Goal: Complete application form

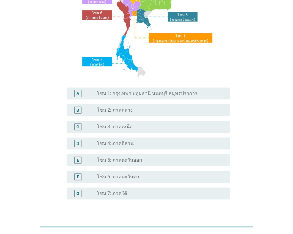
scroll to position [89, 0]
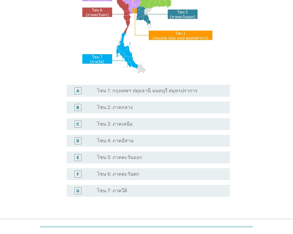
click at [129, 125] on label "โซน 3: ภาคเหนือ" at bounding box center [115, 124] width 36 height 6
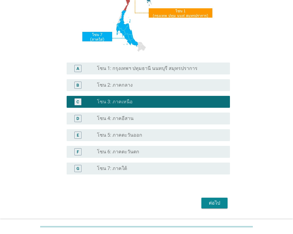
scroll to position [129, 0]
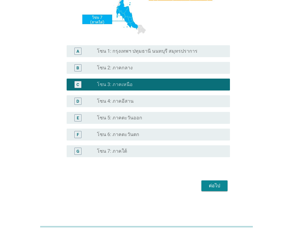
click at [208, 186] on div "ต่อไป" at bounding box center [214, 185] width 17 height 7
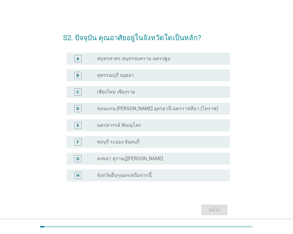
click at [103, 88] on div "radio_button_unchecked เชียงใหม่ เชียงราย" at bounding box center [161, 91] width 128 height 7
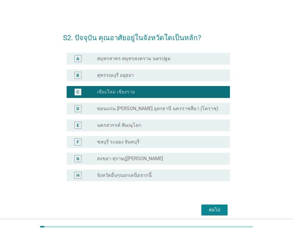
click at [212, 211] on div "ต่อไป" at bounding box center [214, 209] width 17 height 7
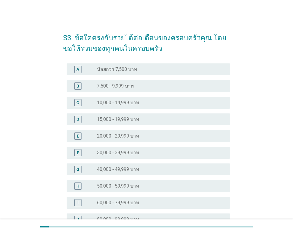
click at [125, 137] on label "20,000 - 29,999 บาท" at bounding box center [118, 136] width 42 height 6
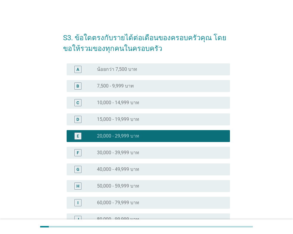
scroll to position [118, 0]
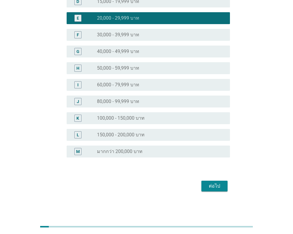
click at [122, 36] on label "30,000 - 39,999 บาท" at bounding box center [118, 35] width 42 height 6
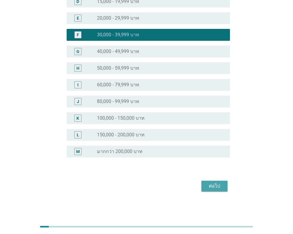
click at [215, 187] on div "ต่อไป" at bounding box center [214, 185] width 17 height 7
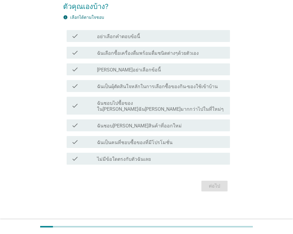
scroll to position [0, 0]
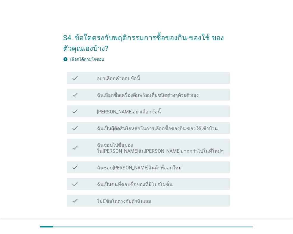
click at [139, 198] on label "ไม่มีข้อใดตรงกับตัวฉันเลย" at bounding box center [124, 201] width 54 height 6
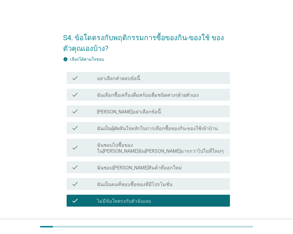
scroll to position [36, 0]
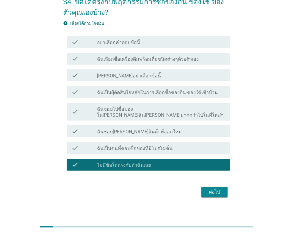
click at [115, 162] on label "ไม่มีข้อใดตรงกับตัวฉันเลย" at bounding box center [124, 165] width 54 height 6
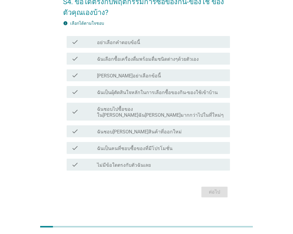
click at [120, 59] on label "ฉันเลือกซื้อเครื่องดื่มพร้อมดื่มชนิดต่างๆด้วยตัวเอง" at bounding box center [148, 59] width 102 height 6
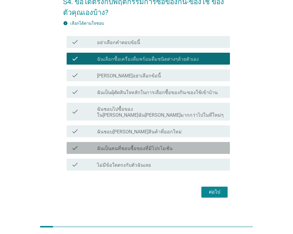
click at [130, 145] on label "ฉันเป็นคนที่ชอบซื้อของที่มีโปรโมชั่น" at bounding box center [135, 148] width 76 height 6
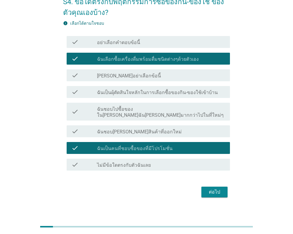
click at [209, 188] on div "ต่อไป" at bounding box center [214, 191] width 17 height 7
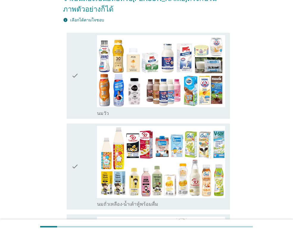
scroll to position [89, 0]
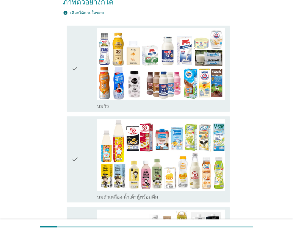
click at [82, 73] on div "check" at bounding box center [84, 68] width 26 height 81
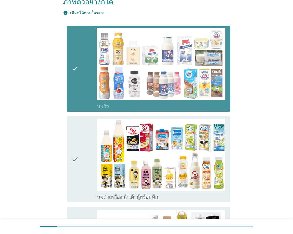
click at [79, 130] on div "check" at bounding box center [84, 159] width 26 height 81
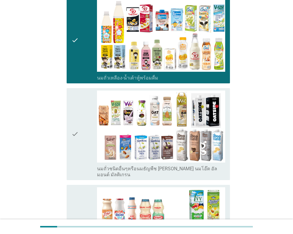
click at [79, 130] on div "check" at bounding box center [84, 133] width 26 height 87
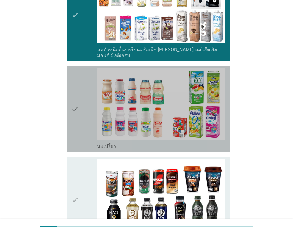
click at [81, 107] on div "check" at bounding box center [84, 108] width 26 height 81
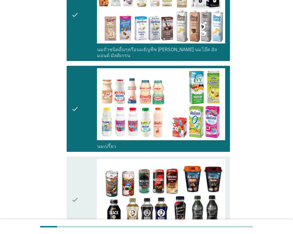
click at [85, 172] on div "check" at bounding box center [84, 199] width 26 height 81
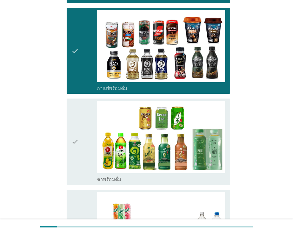
click at [81, 146] on div "check" at bounding box center [84, 141] width 26 height 81
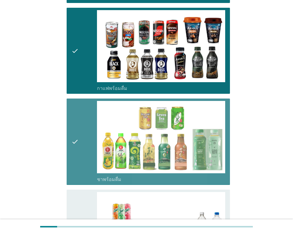
click at [83, 205] on div "check" at bounding box center [84, 232] width 26 height 81
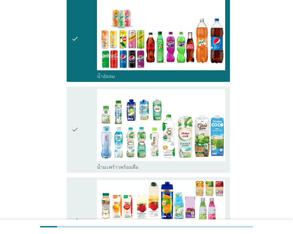
scroll to position [774, 0]
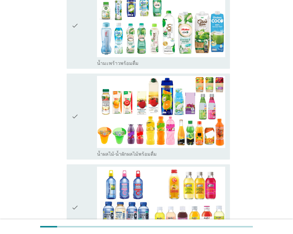
click at [78, 73] on div "check check_box_outline_blank น้ำผลไม้-น้ำผักผลไม้พร้อมดื่ม" at bounding box center [148, 116] width 163 height 86
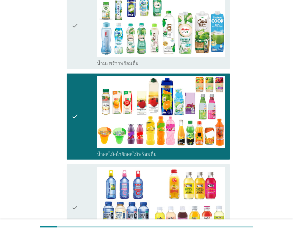
click at [79, 30] on div "check" at bounding box center [84, 25] width 26 height 81
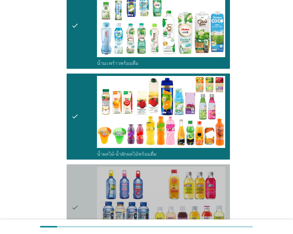
click at [85, 199] on div "check" at bounding box center [84, 207] width 26 height 81
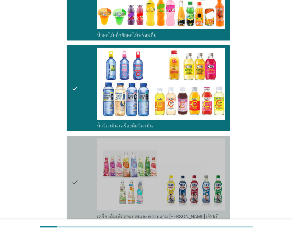
click at [80, 165] on div "check" at bounding box center [84, 181] width 26 height 87
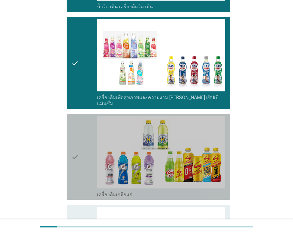
click at [82, 147] on div "check" at bounding box center [84, 156] width 26 height 81
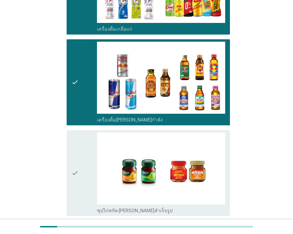
scroll to position [1222, 0]
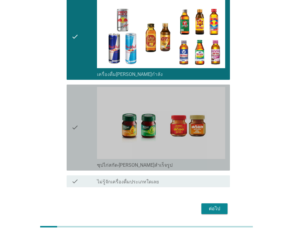
click at [76, 90] on icon "check" at bounding box center [74, 127] width 7 height 81
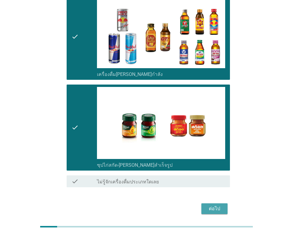
click at [212, 205] on div "ต่อไป" at bounding box center [214, 208] width 17 height 7
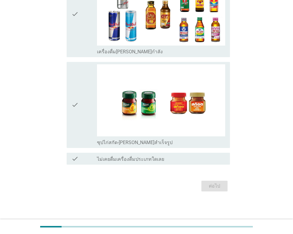
scroll to position [0, 0]
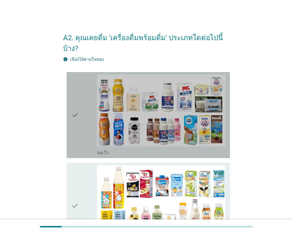
click at [69, 112] on div "check check_box_outline_blank [PERSON_NAME]" at bounding box center [148, 115] width 163 height 86
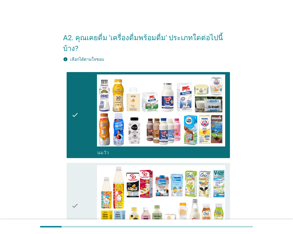
click at [78, 172] on icon "check" at bounding box center [74, 205] width 7 height 81
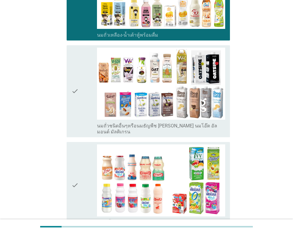
drag, startPoint x: 73, startPoint y: 76, endPoint x: 73, endPoint y: 116, distance: 39.9
click at [73, 76] on icon "check" at bounding box center [74, 91] width 7 height 87
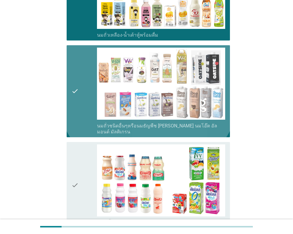
click at [73, 155] on icon "check" at bounding box center [74, 184] width 7 height 81
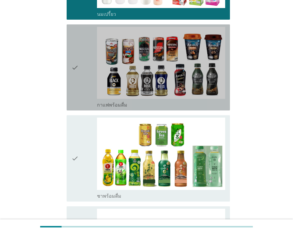
click at [81, 73] on div "check" at bounding box center [84, 67] width 26 height 81
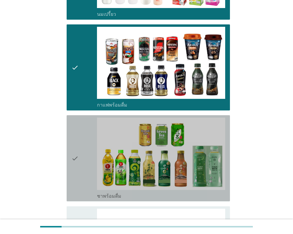
click at [82, 131] on div "check" at bounding box center [84, 158] width 26 height 81
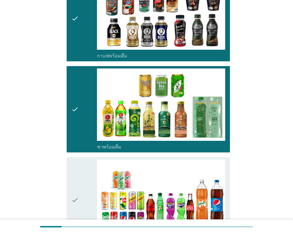
scroll to position [536, 0]
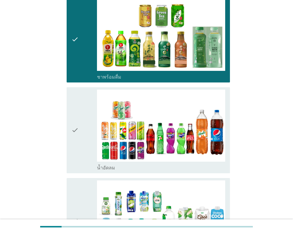
click at [75, 109] on icon "check" at bounding box center [74, 130] width 7 height 81
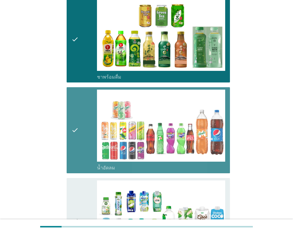
click at [72, 180] on icon "check" at bounding box center [74, 220] width 7 height 81
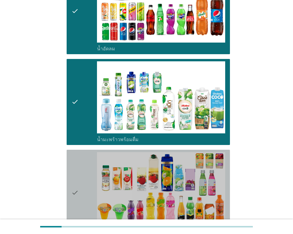
click at [75, 154] on icon "check" at bounding box center [74, 192] width 7 height 81
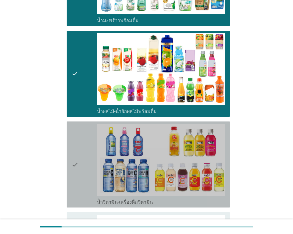
click at [81, 153] on div "check" at bounding box center [84, 164] width 26 height 81
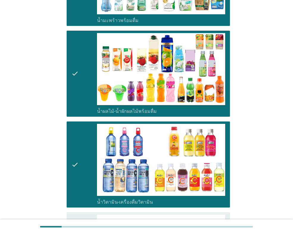
scroll to position [922, 0]
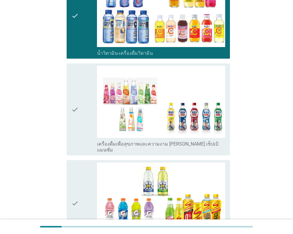
click at [79, 121] on div "check" at bounding box center [84, 109] width 26 height 87
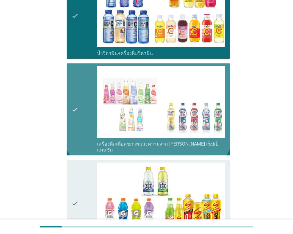
click at [79, 162] on div "check" at bounding box center [84, 202] width 26 height 81
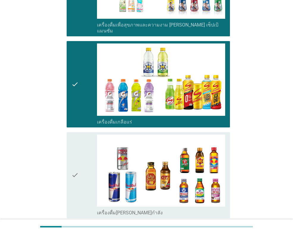
click at [79, 165] on div "check" at bounding box center [84, 174] width 26 height 81
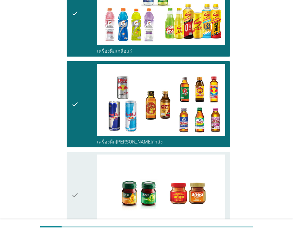
scroll to position [1160, 0]
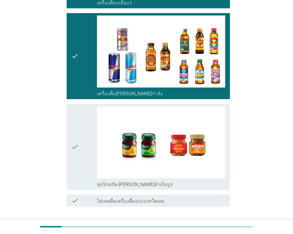
click at [84, 130] on div "check" at bounding box center [84, 146] width 26 height 81
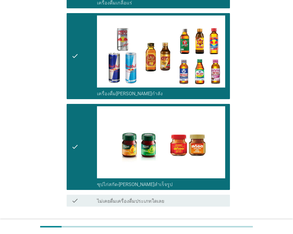
click at [212, 221] on div "ต่อไป" at bounding box center [146, 228] width 167 height 14
click at [211, 224] on div "ต่อไป" at bounding box center [214, 227] width 17 height 7
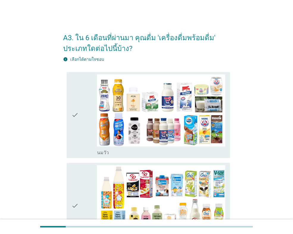
click at [73, 119] on icon "check" at bounding box center [74, 114] width 7 height 81
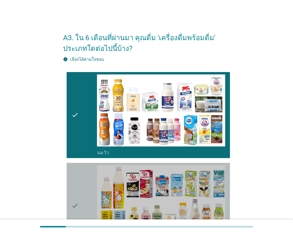
click at [78, 188] on icon "check" at bounding box center [74, 205] width 7 height 81
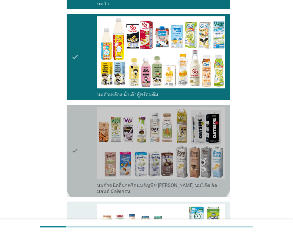
click at [77, 182] on icon "check" at bounding box center [74, 150] width 7 height 87
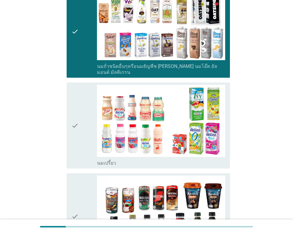
drag, startPoint x: 77, startPoint y: 128, endPoint x: 72, endPoint y: 199, distance: 71.6
click at [77, 128] on icon "check" at bounding box center [74, 125] width 7 height 81
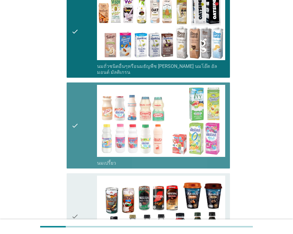
click at [72, 201] on icon "check" at bounding box center [74, 216] width 7 height 81
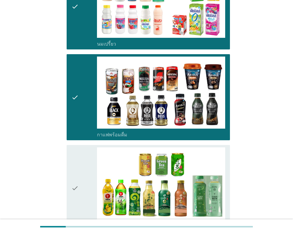
click at [75, 177] on icon "check" at bounding box center [74, 187] width 7 height 81
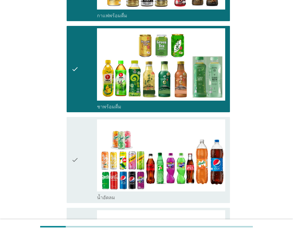
click at [78, 158] on icon "check" at bounding box center [74, 159] width 7 height 81
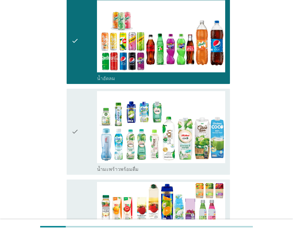
click at [77, 131] on icon "check" at bounding box center [74, 131] width 7 height 81
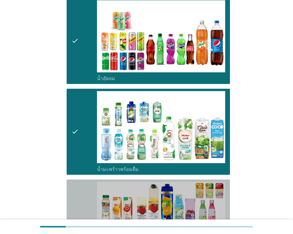
click at [70, 191] on div "check check_box_outline_blank น้ำผลไม้-น้ำผักผลไม้พร้อมดื่ม" at bounding box center [148, 222] width 163 height 86
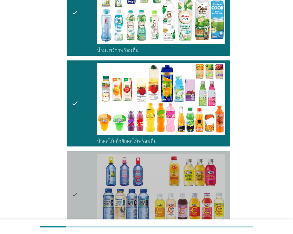
click at [79, 154] on div "check" at bounding box center [84, 194] width 26 height 81
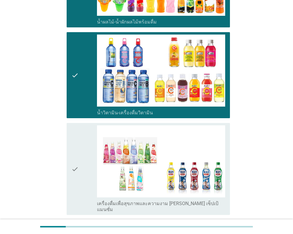
click at [79, 154] on div "check" at bounding box center [84, 168] width 26 height 87
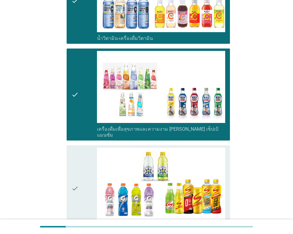
scroll to position [982, 0]
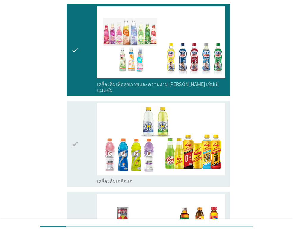
click at [79, 154] on div "check" at bounding box center [84, 143] width 26 height 81
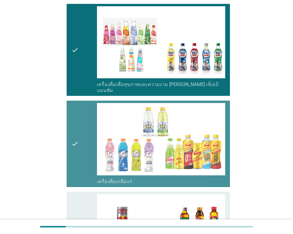
click at [77, 194] on icon "check" at bounding box center [74, 234] width 7 height 81
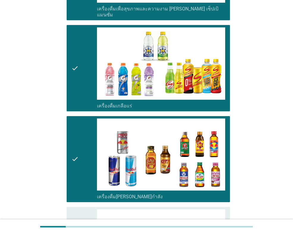
scroll to position [1101, 0]
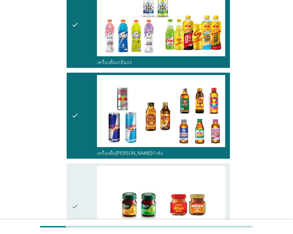
click at [77, 180] on icon "check" at bounding box center [74, 206] width 7 height 81
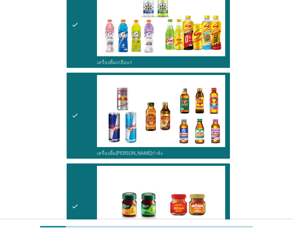
scroll to position [1190, 0]
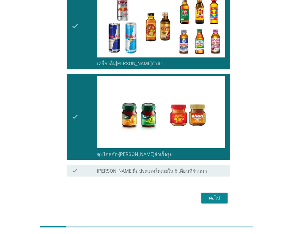
click at [212, 192] on button "ต่อไป" at bounding box center [214, 197] width 26 height 11
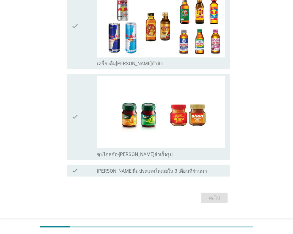
scroll to position [0, 0]
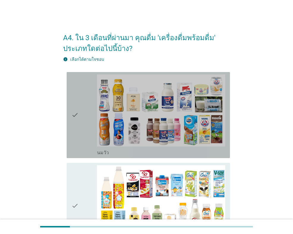
click at [86, 129] on div "check" at bounding box center [84, 114] width 26 height 81
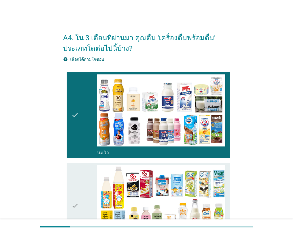
click at [84, 172] on div "check" at bounding box center [84, 205] width 26 height 81
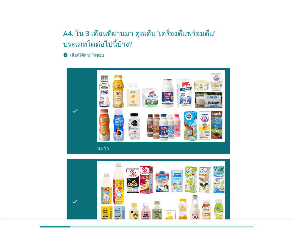
scroll to position [149, 0]
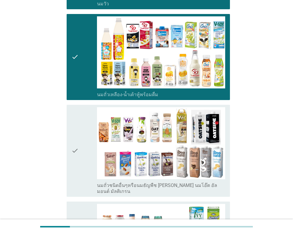
click at [85, 166] on div "check" at bounding box center [84, 150] width 26 height 87
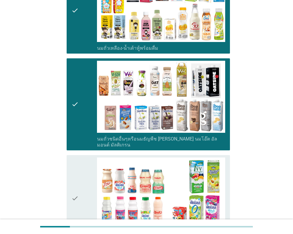
scroll to position [268, 0]
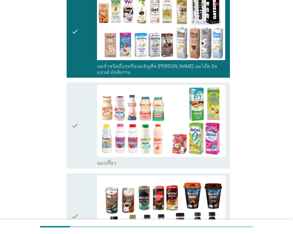
click at [84, 118] on div "check" at bounding box center [84, 125] width 26 height 81
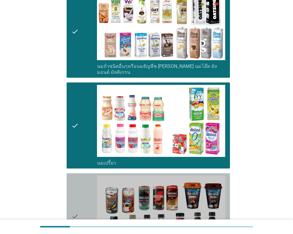
click at [85, 182] on div "check" at bounding box center [84, 216] width 26 height 81
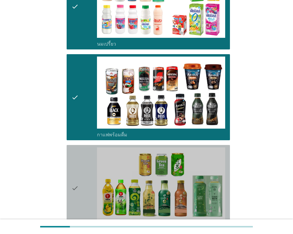
click at [86, 179] on div "check" at bounding box center [84, 187] width 26 height 81
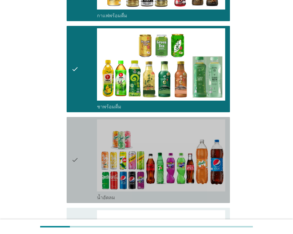
drag, startPoint x: 89, startPoint y: 155, endPoint x: 89, endPoint y: 162, distance: 7.1
click at [89, 155] on div "check" at bounding box center [84, 159] width 26 height 81
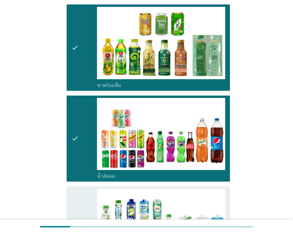
scroll to position [625, 0]
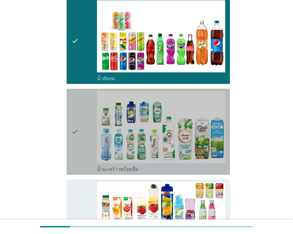
click at [85, 135] on div "check" at bounding box center [84, 131] width 26 height 81
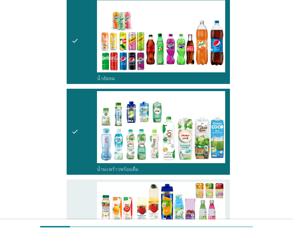
click at [83, 182] on div "check" at bounding box center [84, 222] width 26 height 81
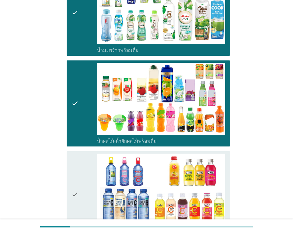
click at [84, 176] on div "check" at bounding box center [84, 194] width 26 height 81
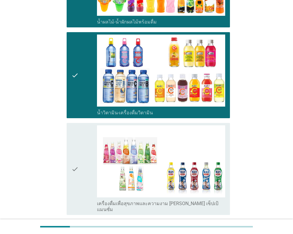
click at [84, 176] on div "check" at bounding box center [84, 168] width 26 height 87
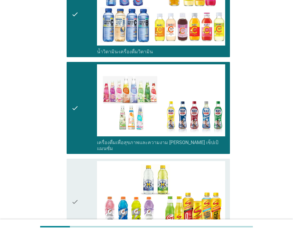
scroll to position [982, 0]
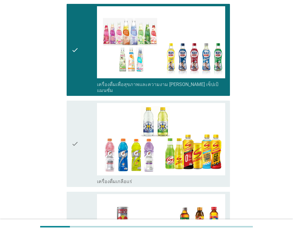
click at [89, 139] on div "check" at bounding box center [84, 143] width 26 height 81
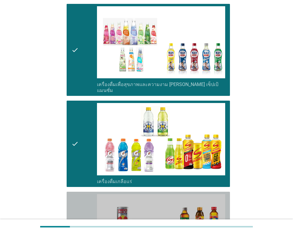
click at [84, 194] on div "check" at bounding box center [84, 234] width 26 height 81
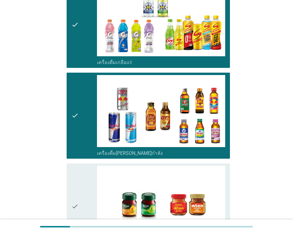
click at [84, 184] on div "check" at bounding box center [84, 206] width 26 height 81
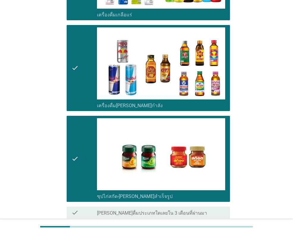
scroll to position [1190, 0]
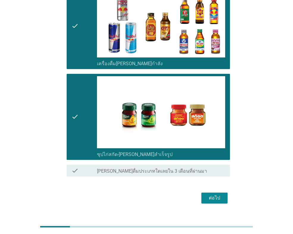
click at [217, 194] on div "ต่อไป" at bounding box center [214, 197] width 17 height 7
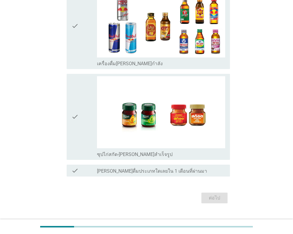
scroll to position [0, 0]
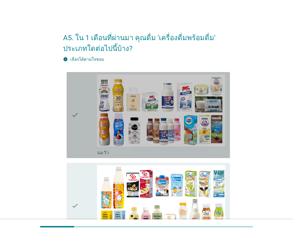
drag, startPoint x: 67, startPoint y: 123, endPoint x: 73, endPoint y: 160, distance: 37.9
click at [67, 122] on div "check check_box_outline_blank [PERSON_NAME]" at bounding box center [148, 115] width 163 height 86
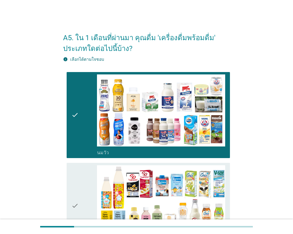
click at [75, 179] on icon "check" at bounding box center [74, 205] width 7 height 81
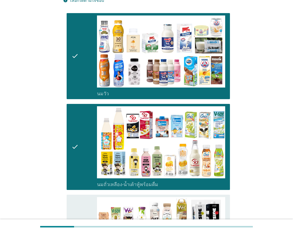
scroll to position [149, 0]
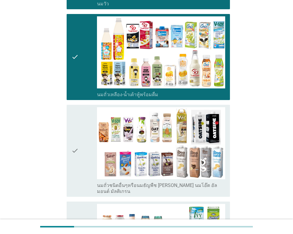
click at [76, 165] on icon "check" at bounding box center [74, 150] width 7 height 87
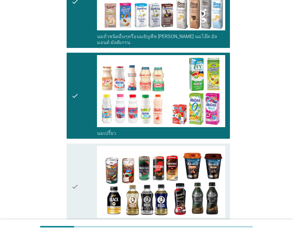
click at [78, 182] on icon "check" at bounding box center [74, 186] width 7 height 81
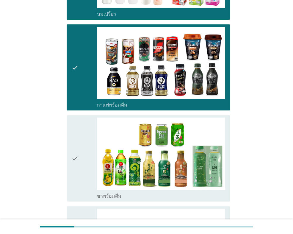
click at [78, 150] on icon "check" at bounding box center [74, 158] width 7 height 81
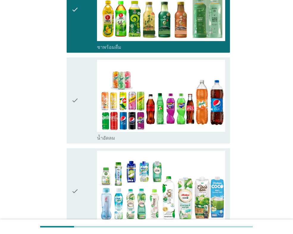
click at [78, 127] on icon "check" at bounding box center [74, 100] width 7 height 81
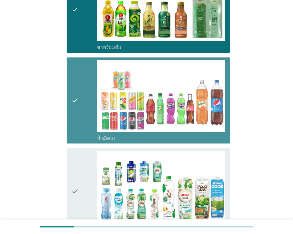
click at [79, 171] on div "check" at bounding box center [84, 191] width 26 height 81
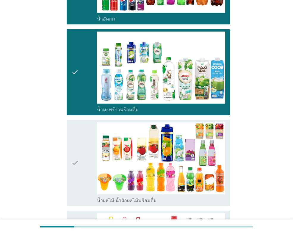
click at [80, 165] on div "check" at bounding box center [84, 162] width 26 height 81
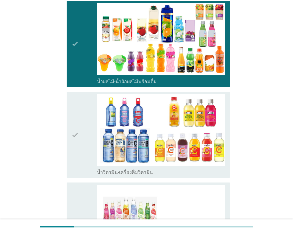
click at [82, 134] on div "check" at bounding box center [84, 134] width 26 height 81
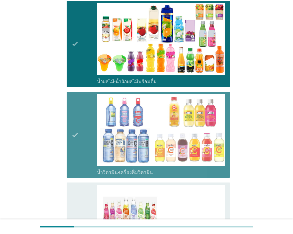
click at [78, 205] on icon "check" at bounding box center [74, 228] width 7 height 87
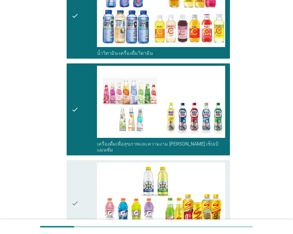
click at [79, 190] on div "check" at bounding box center [84, 202] width 26 height 81
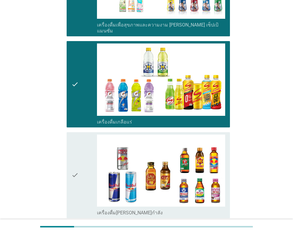
click at [81, 161] on div "check" at bounding box center [84, 174] width 26 height 81
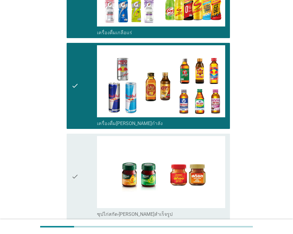
click at [82, 167] on div "check" at bounding box center [84, 176] width 26 height 81
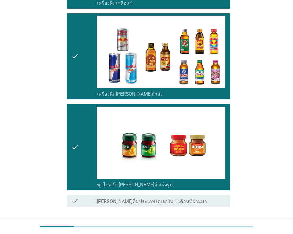
scroll to position [1190, 0]
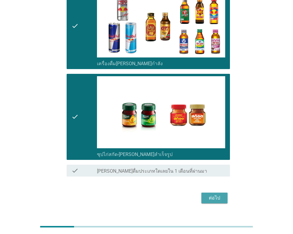
click at [215, 192] on button "ต่อไป" at bounding box center [214, 197] width 26 height 11
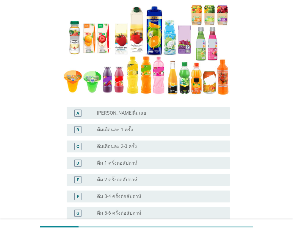
scroll to position [89, 0]
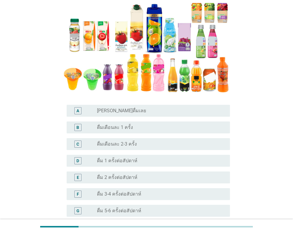
click at [128, 179] on label "ดื่ม 2 ครั้งต่อสัปดาห์" at bounding box center [117, 177] width 40 height 6
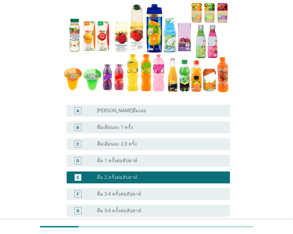
scroll to position [179, 0]
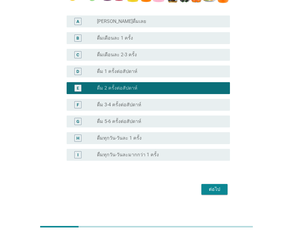
click at [212, 187] on div "ต่อไป" at bounding box center [214, 189] width 17 height 7
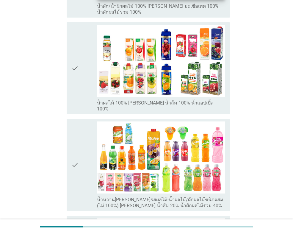
scroll to position [0, 0]
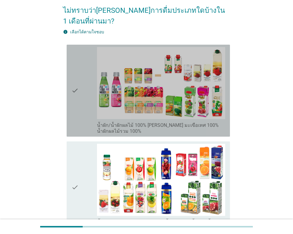
click at [79, 100] on div "check" at bounding box center [84, 90] width 26 height 87
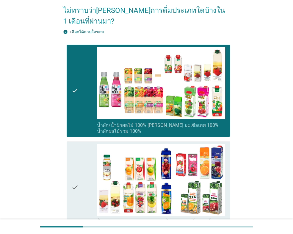
click at [73, 166] on icon "check" at bounding box center [74, 187] width 7 height 87
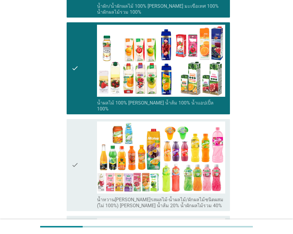
click at [78, 156] on icon "check" at bounding box center [74, 164] width 7 height 87
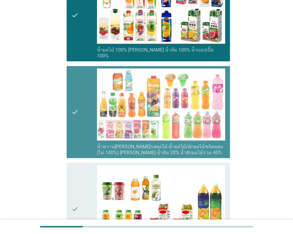
scroll to position [298, 0]
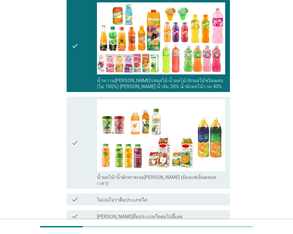
click at [79, 151] on icon "check" at bounding box center [74, 142] width 7 height 87
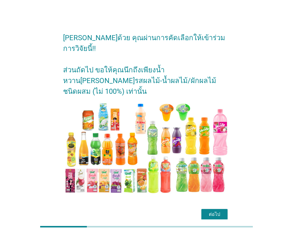
scroll to position [15, 0]
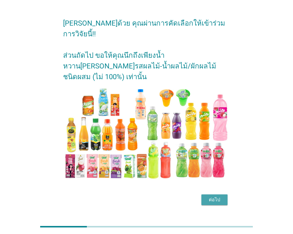
click at [215, 196] on div "ต่อไป" at bounding box center [214, 199] width 17 height 7
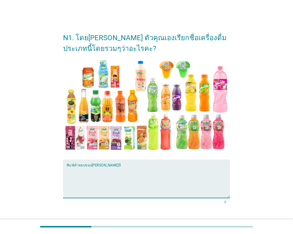
click at [127, 182] on textarea "พิมพ์คำตอบของคุณ ที่นี่" at bounding box center [148, 182] width 163 height 31
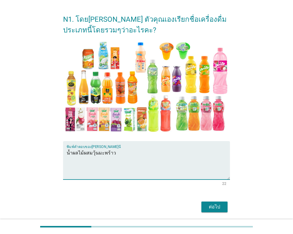
scroll to position [39, 0]
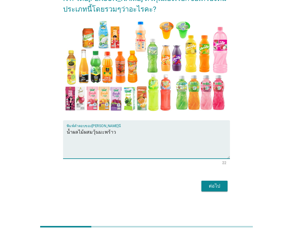
type textarea "น้ำผลไม้ผสมวุ้นมะพร้าว"
click at [213, 187] on div "ต่อไป" at bounding box center [214, 185] width 17 height 7
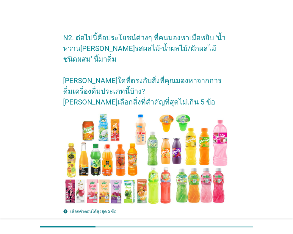
scroll to position [119, 0]
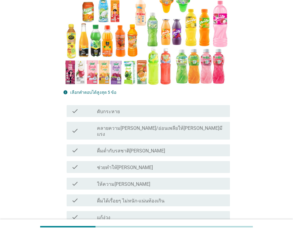
click at [129, 109] on div "check_box_outline_blank ดับกระหาย" at bounding box center [161, 110] width 128 height 7
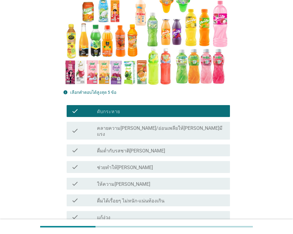
click at [117, 181] on label "ให้ความ[PERSON_NAME]" at bounding box center [123, 184] width 53 height 6
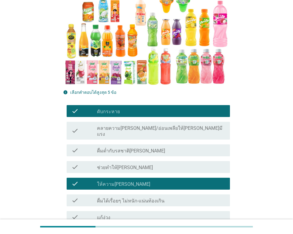
click at [123, 165] on label "ช่วยทำให้[PERSON_NAME]" at bounding box center [125, 168] width 56 height 6
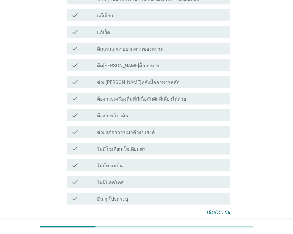
scroll to position [565, 0]
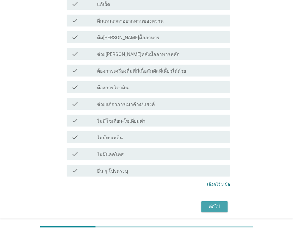
click at [216, 203] on div "ต่อไป" at bounding box center [214, 206] width 17 height 7
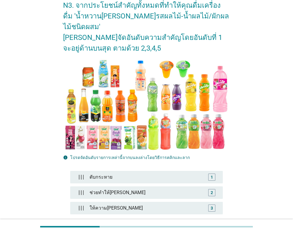
scroll to position [82, 0]
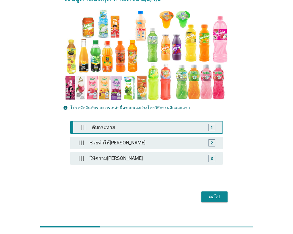
click at [111, 122] on div "ดับกระหาย" at bounding box center [148, 127] width 116 height 12
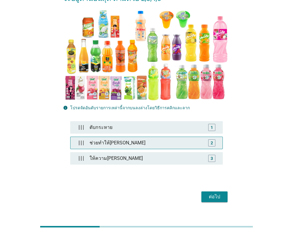
click at [110, 137] on div "ช่วยทำให้[PERSON_NAME]" at bounding box center [146, 143] width 119 height 12
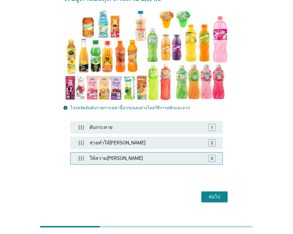
click at [113, 152] on div "ให้ความ[PERSON_NAME]" at bounding box center [146, 158] width 119 height 12
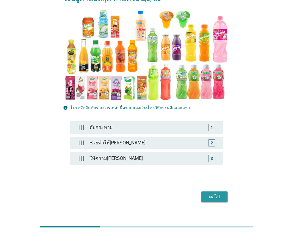
click at [206, 191] on button "ต่อไป" at bounding box center [214, 196] width 26 height 11
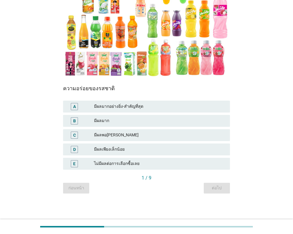
scroll to position [85, 0]
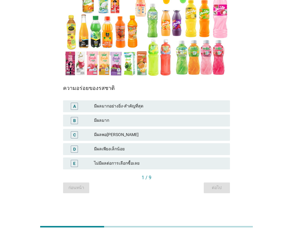
click at [126, 128] on div "C มีผลพอ[PERSON_NAME]" at bounding box center [146, 135] width 169 height 14
click at [142, 135] on div "มีผลพอ[PERSON_NAME]" at bounding box center [159, 134] width 131 height 7
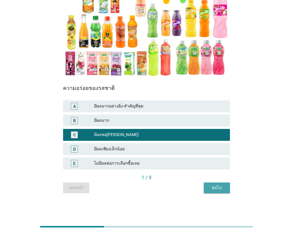
click at [220, 190] on div "ต่อไป" at bounding box center [217, 187] width 17 height 6
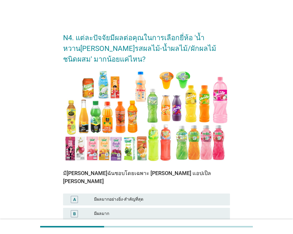
scroll to position [60, 0]
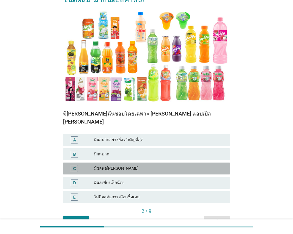
click at [117, 165] on div "มีผลพอ[PERSON_NAME]" at bounding box center [159, 168] width 131 height 7
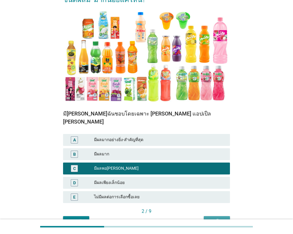
click at [218, 218] on div "ต่อไป" at bounding box center [217, 221] width 17 height 6
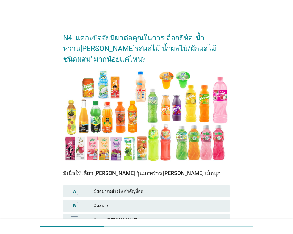
click at [119, 209] on div "B มีผลมาก" at bounding box center [146, 206] width 167 height 12
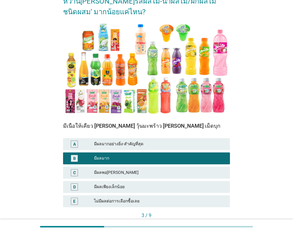
scroll to position [85, 0]
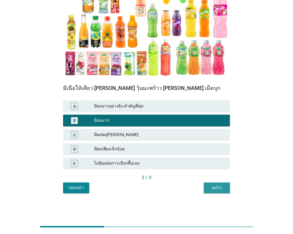
click at [223, 188] on div "ต่อไป" at bounding box center [217, 187] width 17 height 6
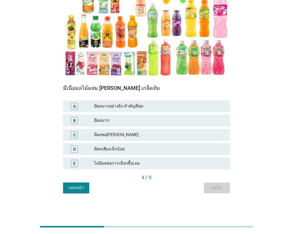
scroll to position [0, 0]
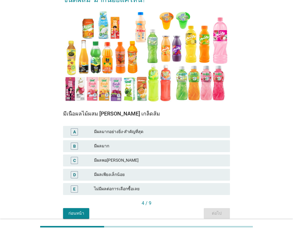
click at [130, 158] on div "มีผลพอ[PERSON_NAME]" at bounding box center [159, 160] width 131 height 7
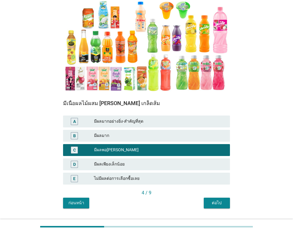
scroll to position [85, 0]
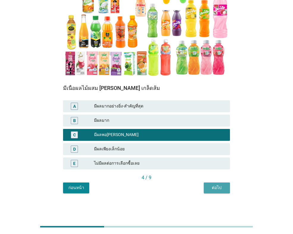
click at [226, 191] on button "ต่อไป" at bounding box center [217, 187] width 26 height 11
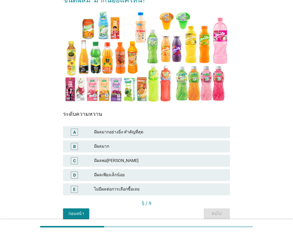
scroll to position [60, 0]
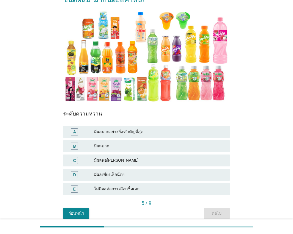
click at [129, 161] on div "มีผลพอ[PERSON_NAME]" at bounding box center [159, 160] width 131 height 7
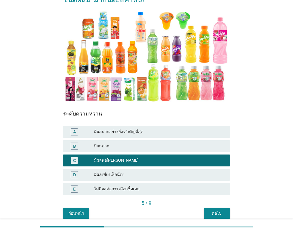
click at [216, 214] on div "ต่อไป" at bounding box center [217, 213] width 17 height 6
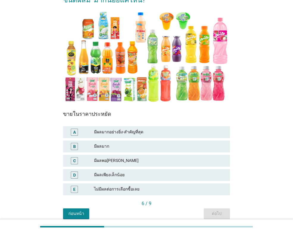
scroll to position [0, 0]
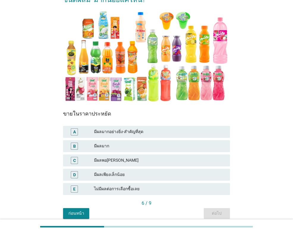
click at [126, 162] on div "มีผลพอ[PERSON_NAME]" at bounding box center [159, 160] width 131 height 7
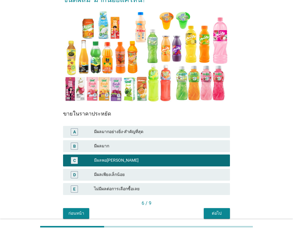
click at [218, 219] on div at bounding box center [146, 226] width 293 height 15
click at [217, 212] on div "ต่อไป" at bounding box center [217, 213] width 17 height 6
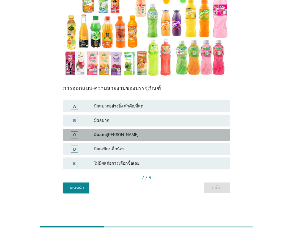
click at [128, 136] on div "มีผลพอ[PERSON_NAME]" at bounding box center [159, 134] width 131 height 7
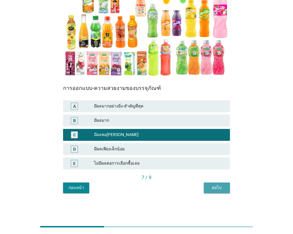
click at [227, 190] on button "ต่อไป" at bounding box center [217, 187] width 26 height 11
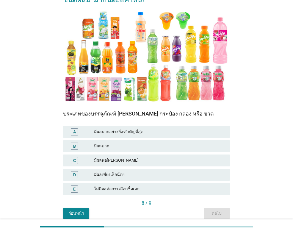
click at [134, 160] on div "มีผลพอ[PERSON_NAME]" at bounding box center [159, 160] width 131 height 7
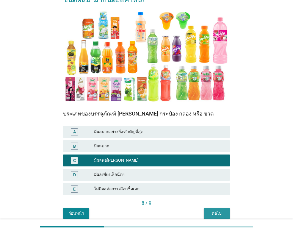
click at [210, 214] on div "ต่อไป" at bounding box center [217, 213] width 17 height 6
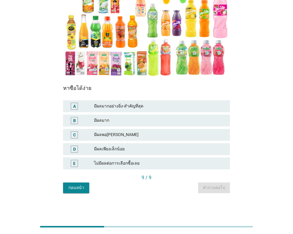
click at [140, 137] on div "มีผลพอ[PERSON_NAME]" at bounding box center [159, 134] width 131 height 7
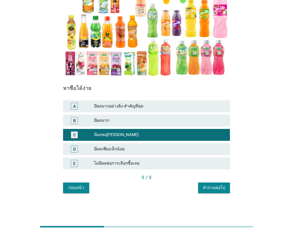
click at [215, 188] on div "คำถามต่อไป" at bounding box center [214, 187] width 22 height 6
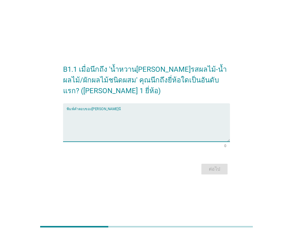
click at [165, 123] on textarea "พิมพ์คำตอบของคุณ ที่นี่" at bounding box center [148, 125] width 163 height 31
type textarea "[PERSON_NAME]"
click at [218, 173] on button "ต่อไป" at bounding box center [214, 169] width 26 height 11
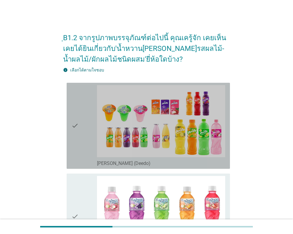
click at [72, 143] on icon "check" at bounding box center [74, 125] width 7 height 81
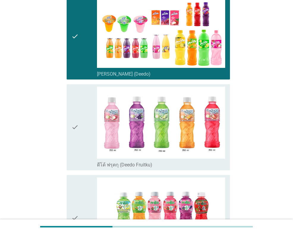
click at [73, 136] on icon "check" at bounding box center [74, 127] width 7 height 81
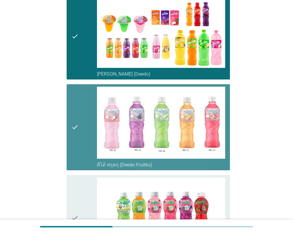
click at [73, 179] on icon "check" at bounding box center [74, 217] width 7 height 81
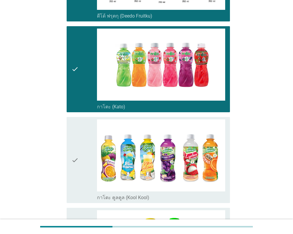
click at [73, 169] on icon "check" at bounding box center [74, 159] width 7 height 81
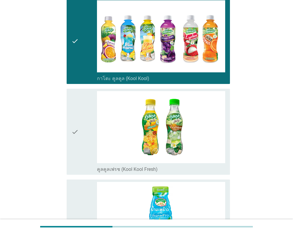
click at [72, 137] on icon "check" at bounding box center [74, 131] width 7 height 81
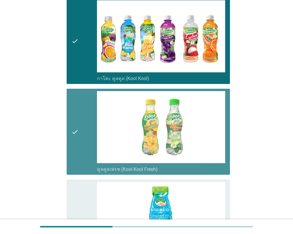
click at [72, 206] on icon "check" at bounding box center [74, 222] width 7 height 81
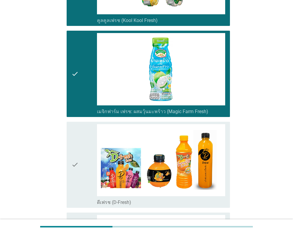
scroll to position [595, 0]
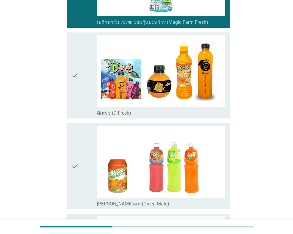
drag, startPoint x: 80, startPoint y: 91, endPoint x: 80, endPoint y: 107, distance: 15.2
click at [80, 92] on div "check" at bounding box center [84, 75] width 26 height 81
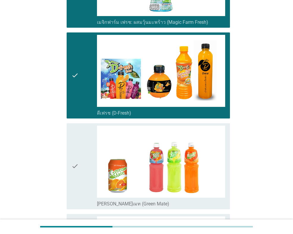
click at [76, 169] on icon "check" at bounding box center [74, 166] width 7 height 81
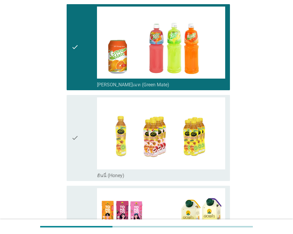
click at [78, 145] on icon "check" at bounding box center [74, 137] width 7 height 81
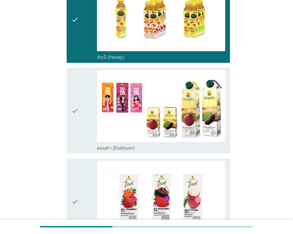
scroll to position [833, 0]
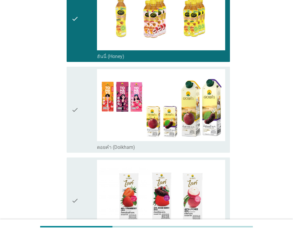
drag, startPoint x: 83, startPoint y: 135, endPoint x: 80, endPoint y: 150, distance: 15.5
click at [83, 135] on div "check" at bounding box center [84, 109] width 26 height 81
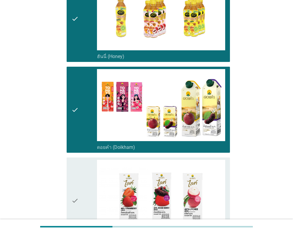
click at [74, 192] on icon "check" at bounding box center [74, 200] width 7 height 81
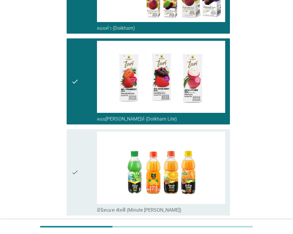
scroll to position [1041, 0]
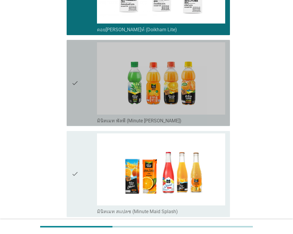
click at [70, 100] on div "check check_box_outline_blank มินิทเมท พัลพี (Minute [PERSON_NAME])" at bounding box center [148, 83] width 163 height 86
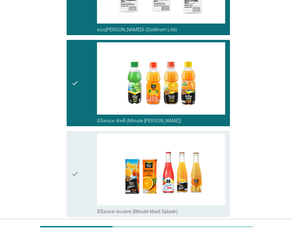
click at [73, 181] on icon "check" at bounding box center [74, 173] width 7 height 81
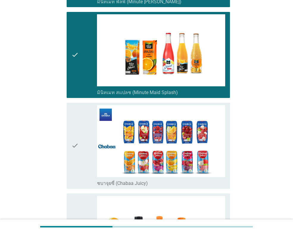
click at [76, 156] on icon "check" at bounding box center [74, 145] width 7 height 81
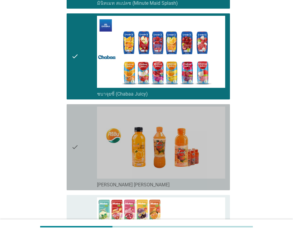
click at [86, 131] on div "check" at bounding box center [84, 147] width 26 height 81
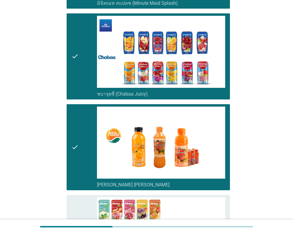
scroll to position [1369, 0]
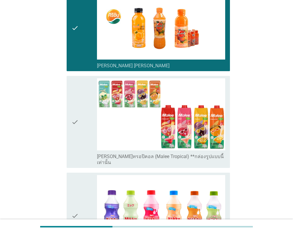
click at [73, 148] on icon "check" at bounding box center [74, 121] width 7 height 87
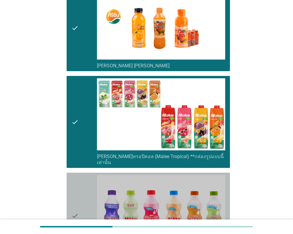
click at [71, 192] on icon "check" at bounding box center [74, 215] width 7 height 81
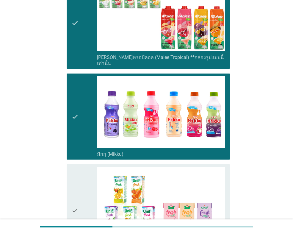
scroll to position [1547, 0]
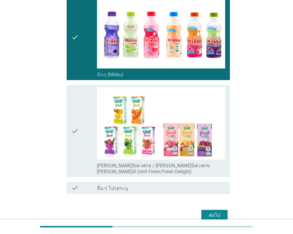
click at [76, 120] on icon "check" at bounding box center [74, 130] width 7 height 87
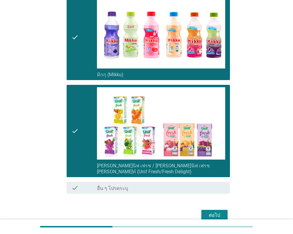
click at [215, 212] on div "ต่อไป" at bounding box center [214, 215] width 17 height 7
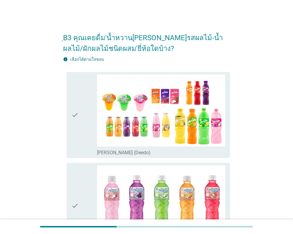
click at [75, 136] on icon "check" at bounding box center [74, 114] width 7 height 81
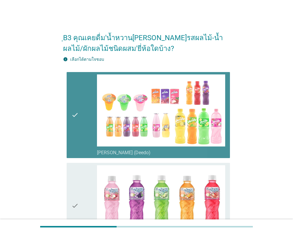
click at [73, 179] on icon "check" at bounding box center [74, 205] width 7 height 81
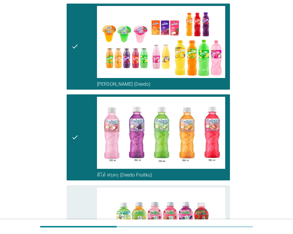
scroll to position [119, 0]
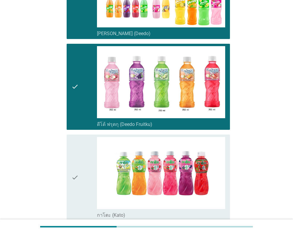
click at [69, 94] on div "check check_box_outline_blank ดีโด้ ฟรุตกุ (Deedo Fruitku)" at bounding box center [148, 87] width 163 height 86
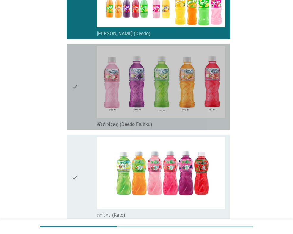
click at [70, 164] on div "check check_box_outline_blank กาโตะ (Kato)" at bounding box center [148, 177] width 163 height 86
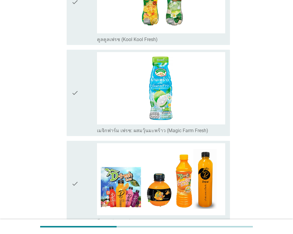
click at [76, 112] on icon "check" at bounding box center [74, 92] width 7 height 81
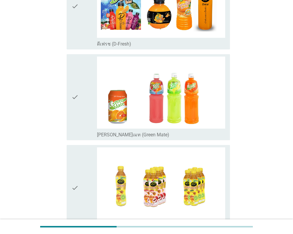
scroll to position [714, 0]
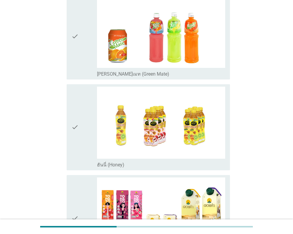
click at [84, 63] on div "check" at bounding box center [84, 36] width 26 height 81
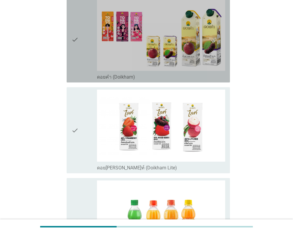
drag, startPoint x: 74, startPoint y: 66, endPoint x: 77, endPoint y: 143, distance: 77.4
click at [74, 66] on icon "check" at bounding box center [74, 39] width 7 height 81
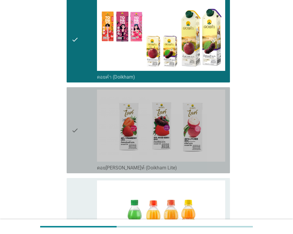
click at [77, 144] on icon "check" at bounding box center [74, 130] width 7 height 81
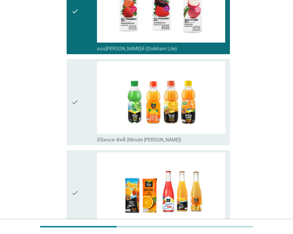
click at [75, 123] on icon "check" at bounding box center [74, 101] width 7 height 81
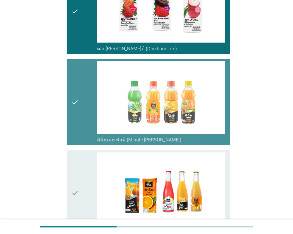
click at [67, 181] on div "check check_box_outline_blank มินิทเมท สแปลช (Minute Maid Splash)" at bounding box center [148, 193] width 163 height 86
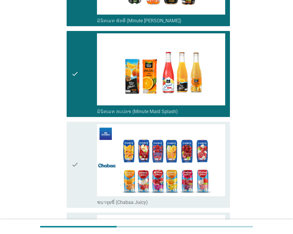
scroll to position [1220, 0]
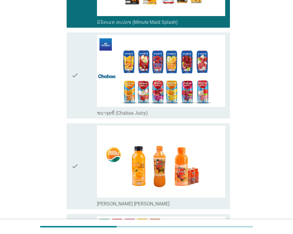
click at [76, 101] on icon "check" at bounding box center [74, 75] width 7 height 81
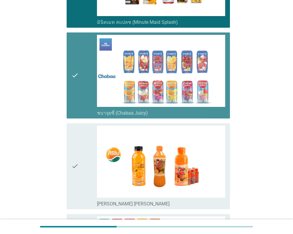
click at [73, 156] on icon "check" at bounding box center [74, 166] width 7 height 81
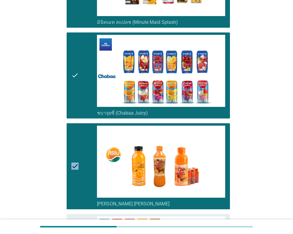
click at [73, 156] on icon "check" at bounding box center [74, 166] width 7 height 81
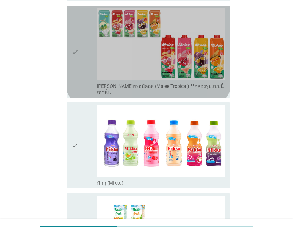
click at [80, 46] on div "check" at bounding box center [84, 51] width 26 height 87
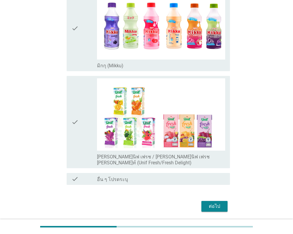
scroll to position [1547, 0]
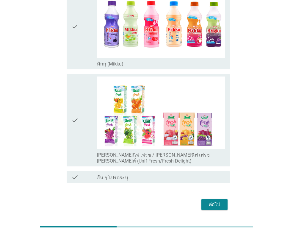
click at [74, 114] on icon "check" at bounding box center [74, 119] width 7 height 87
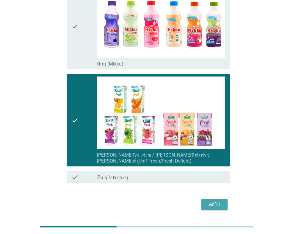
click at [218, 201] on div "ต่อไป" at bounding box center [214, 204] width 17 height 7
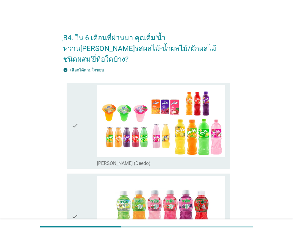
scroll to position [119, 0]
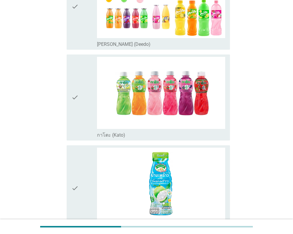
click at [82, 82] on div "check" at bounding box center [84, 97] width 26 height 81
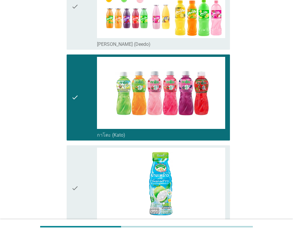
click at [79, 160] on div "check" at bounding box center [84, 188] width 26 height 81
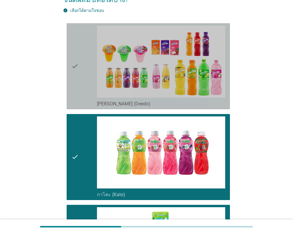
drag, startPoint x: 82, startPoint y: 75, endPoint x: 84, endPoint y: 124, distance: 48.8
click at [81, 76] on div "check" at bounding box center [84, 66] width 26 height 81
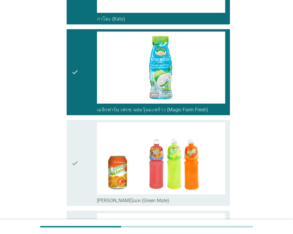
scroll to position [268, 0]
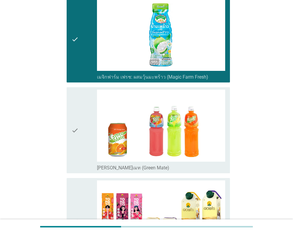
click at [82, 142] on div "check" at bounding box center [84, 130] width 26 height 81
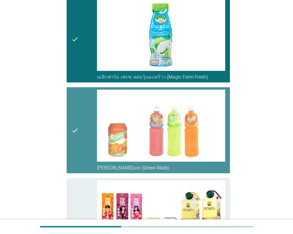
click at [79, 191] on div "check" at bounding box center [84, 220] width 26 height 81
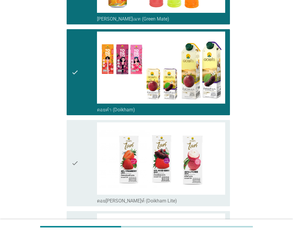
click at [78, 155] on icon "check" at bounding box center [74, 162] width 7 height 81
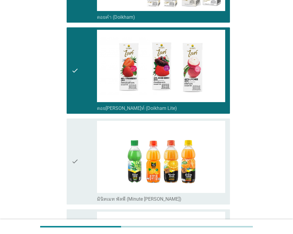
scroll to position [565, 0]
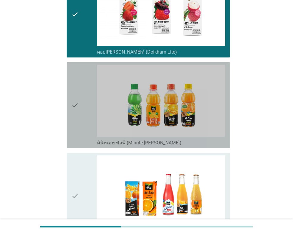
click at [81, 106] on div "check" at bounding box center [84, 105] width 26 height 81
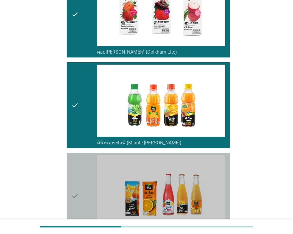
click at [81, 164] on div "check" at bounding box center [84, 195] width 26 height 81
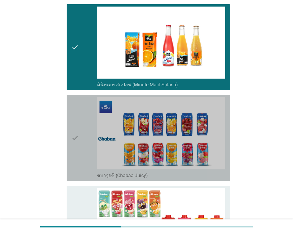
click at [84, 137] on div "check" at bounding box center [84, 137] width 26 height 81
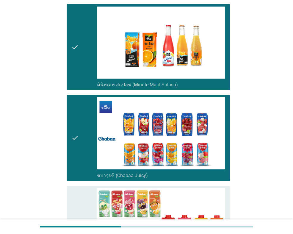
click at [84, 190] on div "check" at bounding box center [84, 231] width 26 height 87
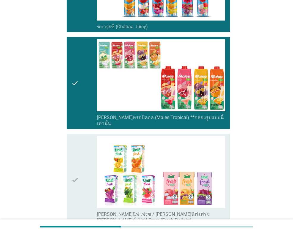
scroll to position [918, 0]
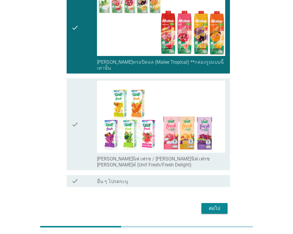
click at [90, 98] on div "check" at bounding box center [84, 124] width 26 height 87
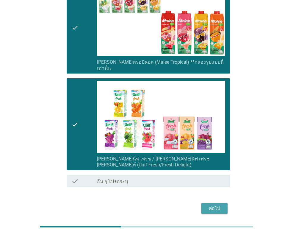
click at [221, 203] on button "ต่อไป" at bounding box center [214, 208] width 26 height 11
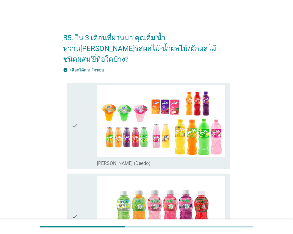
click at [82, 136] on div "check" at bounding box center [84, 125] width 26 height 81
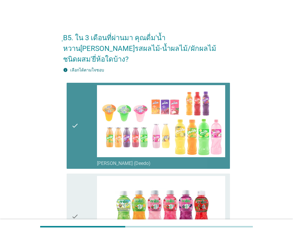
click at [85, 181] on div "check" at bounding box center [84, 216] width 26 height 81
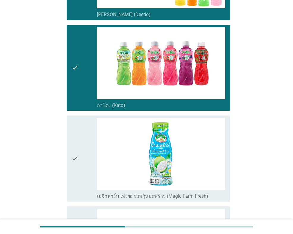
click at [82, 160] on div "check" at bounding box center [84, 158] width 26 height 81
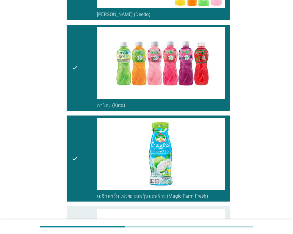
scroll to position [268, 0]
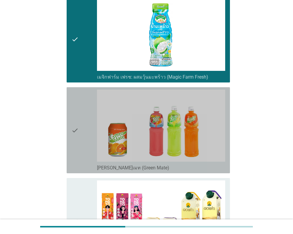
click at [70, 135] on div "check check_box [PERSON_NAME]เมท (Green Mate)" at bounding box center [148, 130] width 163 height 86
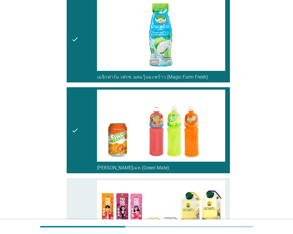
click at [75, 199] on icon "check" at bounding box center [74, 220] width 7 height 81
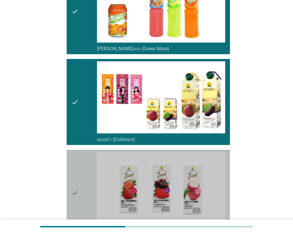
click at [81, 173] on div "check" at bounding box center [84, 192] width 26 height 81
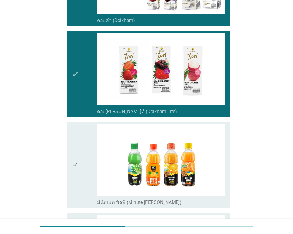
click at [79, 157] on icon "check" at bounding box center [74, 164] width 7 height 81
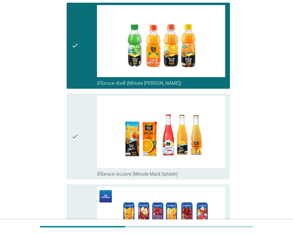
click at [79, 154] on div "check" at bounding box center [84, 136] width 26 height 81
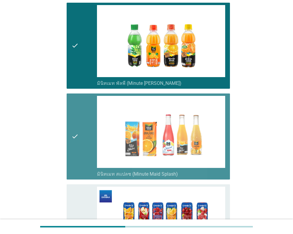
click at [71, 201] on div "check check_box ชบาจุยซี่ (Chabaa Juicy)" at bounding box center [148, 227] width 163 height 86
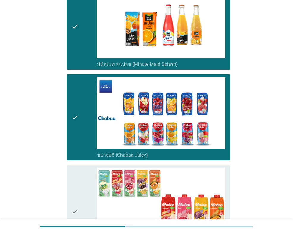
scroll to position [774, 0]
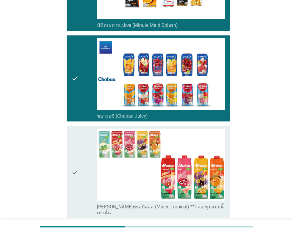
click at [81, 151] on div "check" at bounding box center [84, 172] width 26 height 87
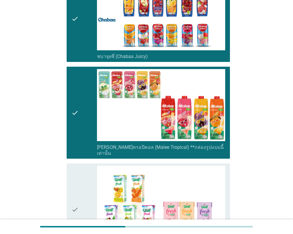
click at [78, 171] on icon "check" at bounding box center [74, 209] width 7 height 87
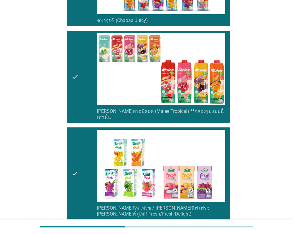
scroll to position [918, 0]
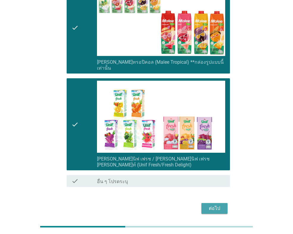
click at [227, 203] on button "ต่อไป" at bounding box center [214, 208] width 26 height 11
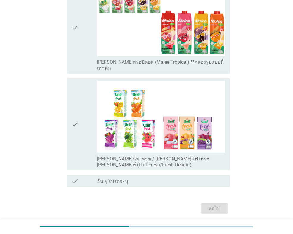
scroll to position [0, 0]
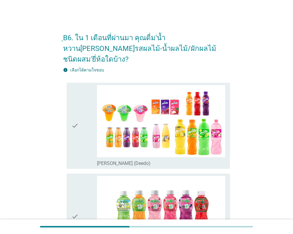
drag, startPoint x: 73, startPoint y: 133, endPoint x: 75, endPoint y: 145, distance: 12.3
click at [73, 135] on icon "check" at bounding box center [74, 125] width 7 height 81
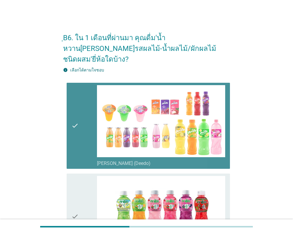
click at [77, 191] on icon "check" at bounding box center [74, 216] width 7 height 81
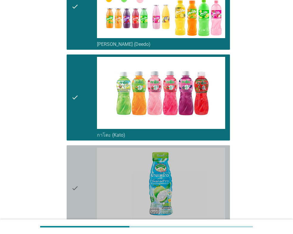
click at [83, 182] on div "check" at bounding box center [84, 188] width 26 height 81
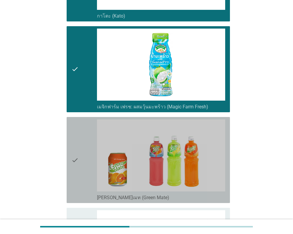
drag, startPoint x: 86, startPoint y: 162, endPoint x: 86, endPoint y: 180, distance: 18.2
click at [86, 162] on div "check" at bounding box center [84, 159] width 26 height 81
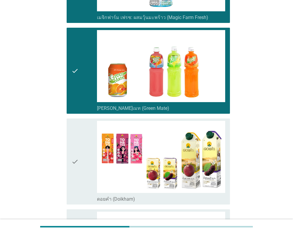
click at [85, 145] on div "check" at bounding box center [84, 161] width 26 height 81
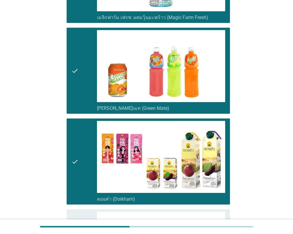
scroll to position [417, 0]
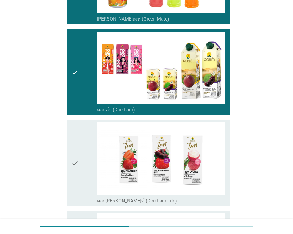
click at [86, 140] on div "check" at bounding box center [84, 162] width 26 height 81
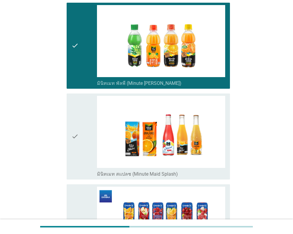
click at [90, 139] on div "check" at bounding box center [84, 136] width 26 height 81
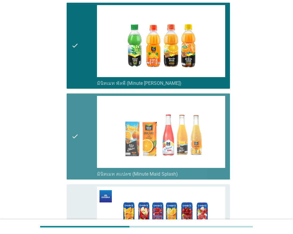
click at [83, 188] on div "check" at bounding box center [84, 227] width 26 height 81
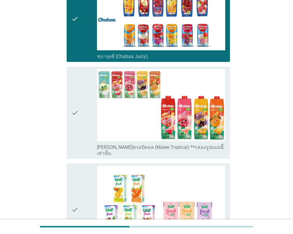
click at [84, 127] on div "check" at bounding box center [84, 112] width 26 height 87
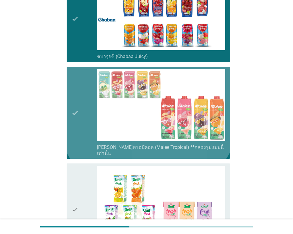
click at [79, 175] on icon "check" at bounding box center [74, 209] width 7 height 87
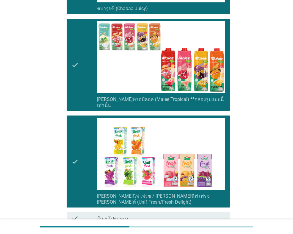
scroll to position [918, 0]
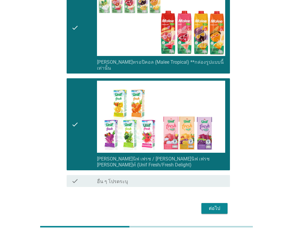
click at [221, 203] on button "ต่อไป" at bounding box center [214, 208] width 26 height 11
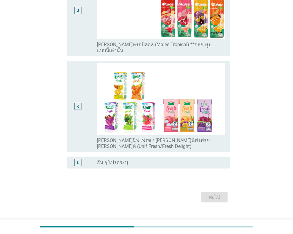
scroll to position [0, 0]
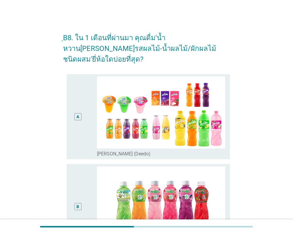
click at [93, 120] on div "A" at bounding box center [84, 116] width 26 height 80
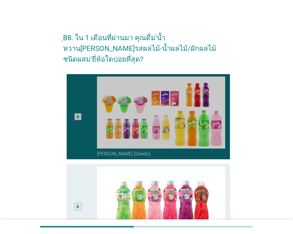
click at [82, 174] on div "B" at bounding box center [77, 206] width 13 height 80
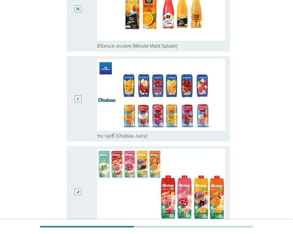
scroll to position [803, 0]
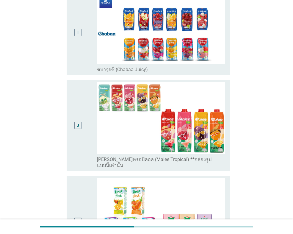
click at [81, 122] on div "J" at bounding box center [77, 125] width 7 height 7
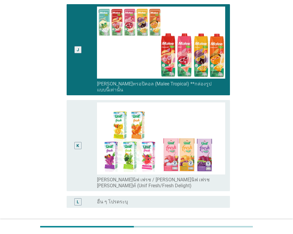
scroll to position [907, 0]
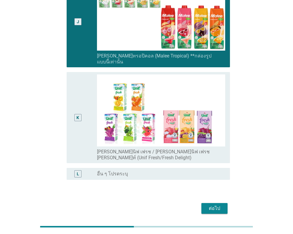
click at [229, 201] on div "ต่อไป" at bounding box center [146, 208] width 167 height 14
click at [214, 205] on div "ต่อไป" at bounding box center [214, 208] width 17 height 7
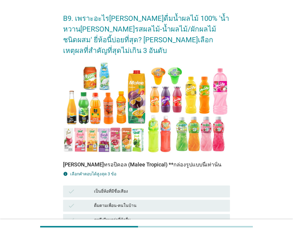
scroll to position [89, 0]
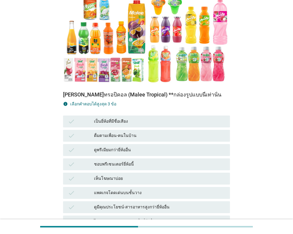
click at [114, 146] on div "ดูพรีเมียมกว่ายี่ห้ออื่น" at bounding box center [159, 149] width 131 height 7
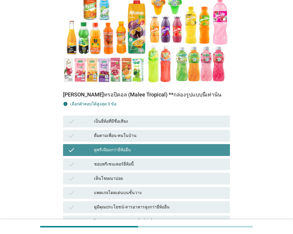
click at [116, 159] on div "check ชอบพรีเซนเตอร์ยี่ห้อนี้" at bounding box center [146, 164] width 169 height 14
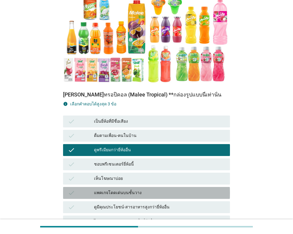
click at [116, 189] on div "แพคเกจโดดเด่นบนชั้นวาง" at bounding box center [159, 192] width 131 height 7
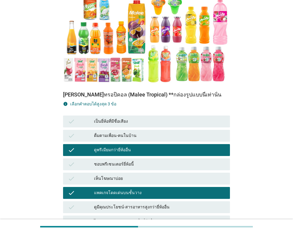
click at [126, 171] on div "check เห็นโฆษณาบ่อย" at bounding box center [146, 178] width 169 height 14
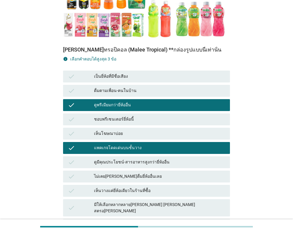
scroll to position [208, 0]
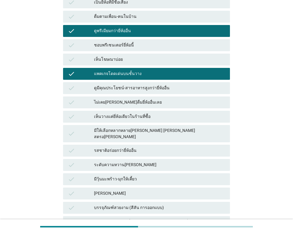
click at [137, 56] on div "เห็นโฆษณาบ่อย" at bounding box center [159, 59] width 131 height 7
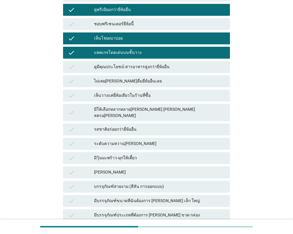
scroll to position [327, 0]
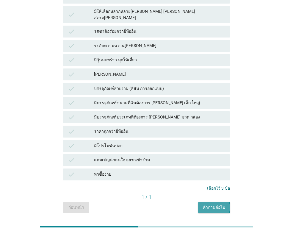
click at [224, 204] on div "คำถามต่อไป" at bounding box center [214, 207] width 22 height 6
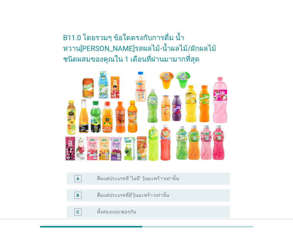
scroll to position [94, 0]
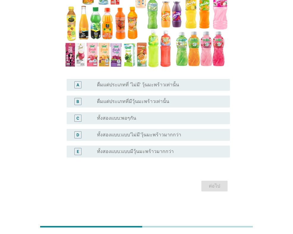
click at [140, 110] on div "C radio_button_unchecked ทั้งสองแบบ:พอๆกัน" at bounding box center [146, 118] width 167 height 17
click at [141, 120] on div "radio_button_unchecked ทั้งสองแบบ:พอๆกัน" at bounding box center [158, 118] width 123 height 6
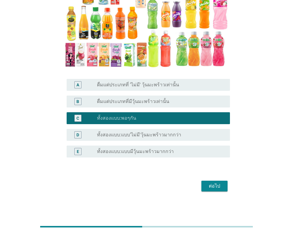
click at [214, 184] on div "ต่อไป" at bounding box center [214, 185] width 17 height 7
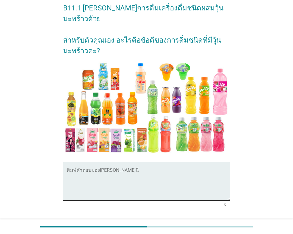
scroll to position [61, 0]
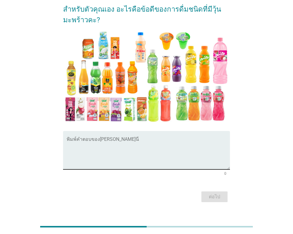
click at [138, 142] on textarea "พิมพ์คำตอบของคุณ ที่นี่" at bounding box center [148, 153] width 163 height 31
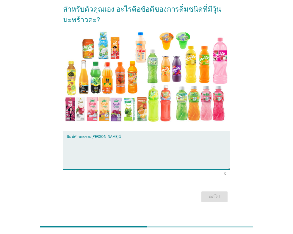
scroll to position [0, 0]
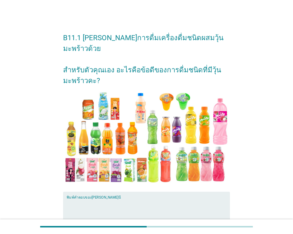
click at [120, 199] on textarea "พิมพ์คำตอบของคุณ ที่นี่" at bounding box center [148, 214] width 163 height 31
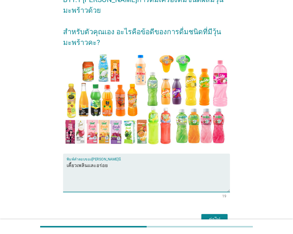
scroll to position [61, 0]
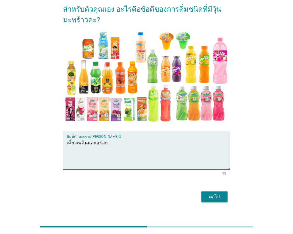
type textarea "เคี้ยวเพลินและอร่อย"
click at [216, 193] on div "ต่อไป" at bounding box center [214, 196] width 17 height 7
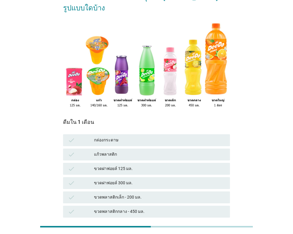
scroll to position [89, 0]
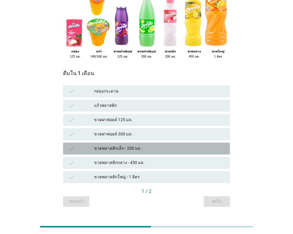
click at [121, 145] on div "ขวดพลาสติกเล็ก - 200 มล." at bounding box center [159, 148] width 131 height 7
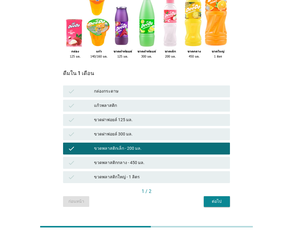
click at [220, 198] on div "ต่อไป" at bounding box center [217, 201] width 17 height 6
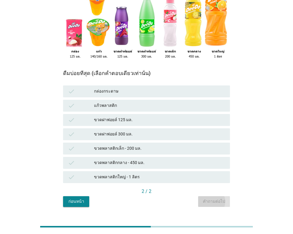
scroll to position [0, 0]
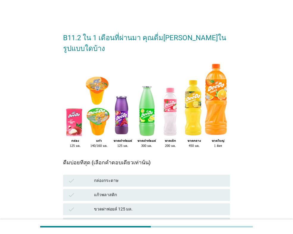
click at [123, 216] on div "check ขวดฝาฟอยล์ 300 มล." at bounding box center [146, 223] width 169 height 14
click at [126, 220] on div "ขวดฝาฟอยล์ 300 มล." at bounding box center [159, 223] width 131 height 7
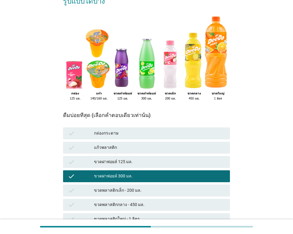
scroll to position [92, 0]
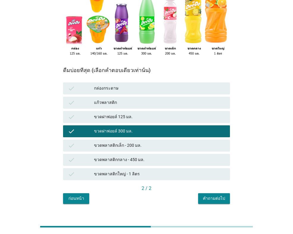
click at [208, 195] on div "คำถามต่อไป" at bounding box center [214, 198] width 22 height 6
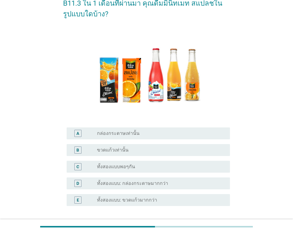
scroll to position [83, 0]
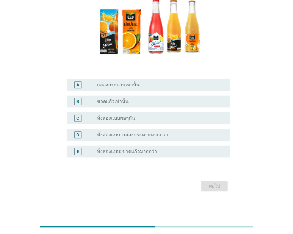
click at [138, 115] on div "radio_button_unchecked ทั้งสองแบบพอๆกัน" at bounding box center [158, 118] width 123 height 6
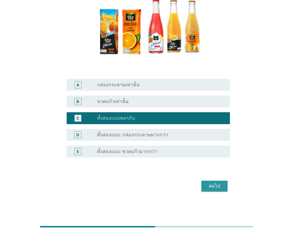
click at [217, 182] on button "ต่อไป" at bounding box center [214, 186] width 26 height 11
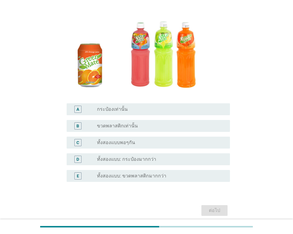
scroll to position [60, 0]
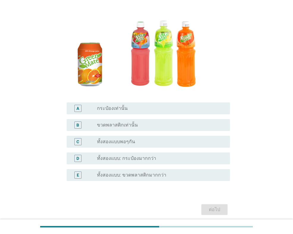
click at [137, 143] on div "radio_button_unchecked ทั้งสองแบบพอๆกัน" at bounding box center [158, 142] width 123 height 6
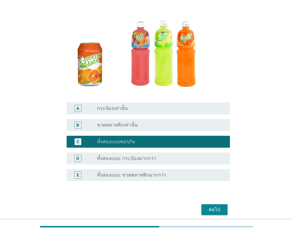
click at [212, 207] on div "ต่อไป" at bounding box center [214, 209] width 17 height 7
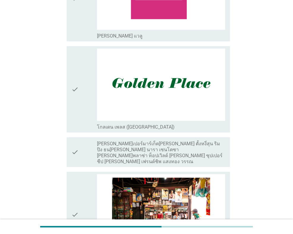
scroll to position [1071, 0]
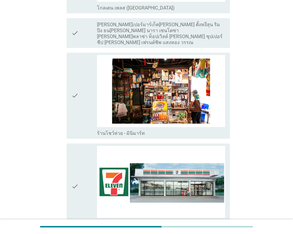
drag, startPoint x: 72, startPoint y: 115, endPoint x: 75, endPoint y: 128, distance: 13.1
click at [72, 115] on icon "check" at bounding box center [74, 95] width 7 height 81
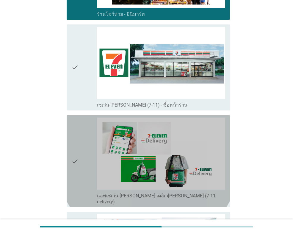
click at [80, 150] on div "check" at bounding box center [84, 161] width 26 height 87
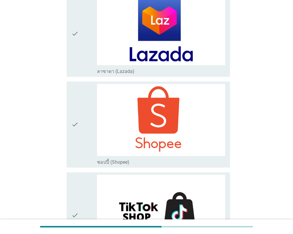
scroll to position [1689, 0]
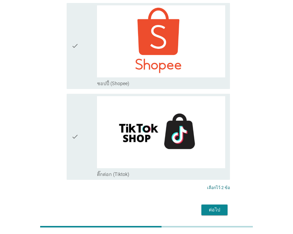
click at [210, 206] on div "ต่อไป" at bounding box center [214, 209] width 17 height 7
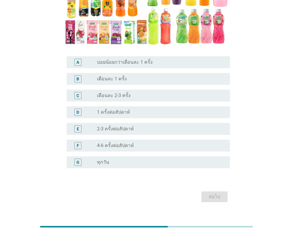
click at [122, 126] on label "2-3 ครั้งต่อสัปดาห์" at bounding box center [115, 129] width 37 height 6
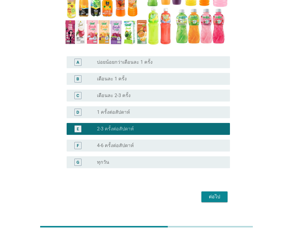
click at [226, 191] on button "ต่อไป" at bounding box center [214, 196] width 26 height 11
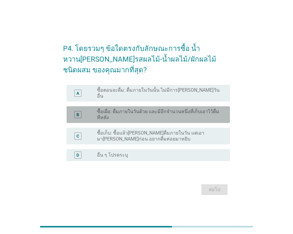
click at [144, 109] on label "ซื้อเผื่อ: ดื่มภายในวันด้วย และมีอีกจำนวนหนึ่งที่เก็บเอาไว้ดื่มทีหลัง" at bounding box center [158, 115] width 123 height 12
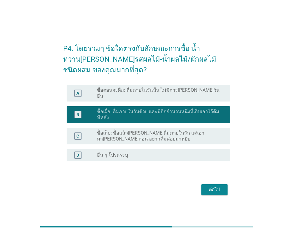
click at [215, 179] on form "P4. โดยรวมๆ ข้อใดตรงกับลักษณะการซื้อ น้ำหวาน[PERSON_NAME]รสผลไม้-น้ำผลไม้/ผักผล…" at bounding box center [146, 116] width 167 height 159
click at [217, 187] on div "ต่อไป" at bounding box center [214, 189] width 17 height 7
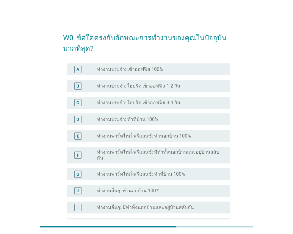
click at [152, 70] on label "ทำงานประจำ: เข้าออฟฟิส 100%" at bounding box center [130, 69] width 66 height 6
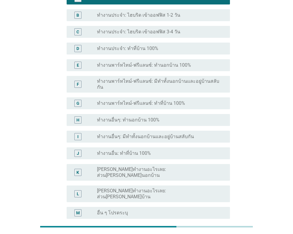
scroll to position [118, 0]
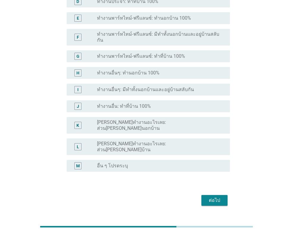
click at [216, 195] on button "ต่อไป" at bounding box center [214, 200] width 26 height 11
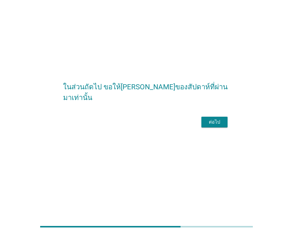
scroll to position [0, 0]
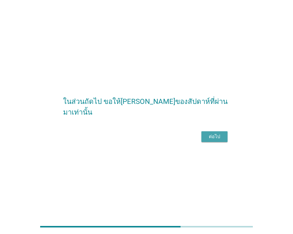
click at [208, 139] on div "ต่อไป" at bounding box center [214, 136] width 17 height 7
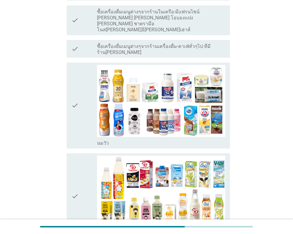
click at [83, 105] on div "check" at bounding box center [84, 105] width 26 height 81
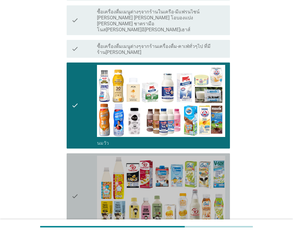
click at [86, 163] on div "check" at bounding box center [84, 196] width 26 height 81
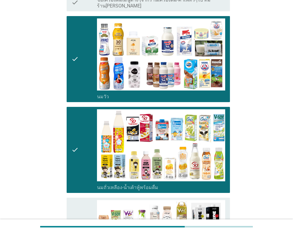
scroll to position [417, 0]
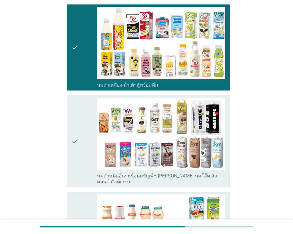
click at [83, 190] on div "check check_box_outline_blank นมเปรี้ยว" at bounding box center [146, 235] width 167 height 91
click at [83, 126] on div "check" at bounding box center [84, 141] width 26 height 87
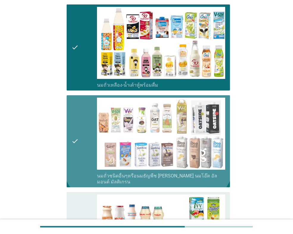
click at [80, 194] on div "check" at bounding box center [84, 234] width 26 height 81
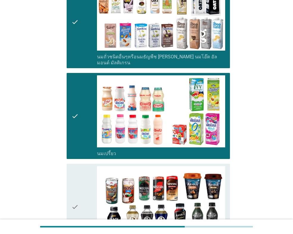
click at [81, 170] on div "check" at bounding box center [84, 206] width 26 height 81
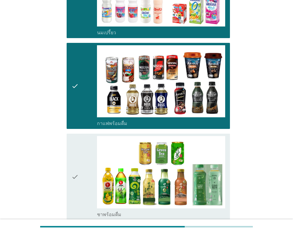
scroll to position [684, 0]
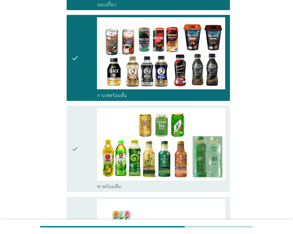
click at [82, 140] on div "check" at bounding box center [84, 148] width 26 height 81
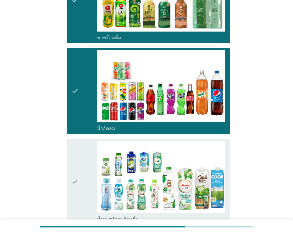
click at [79, 168] on div "check" at bounding box center [84, 181] width 26 height 81
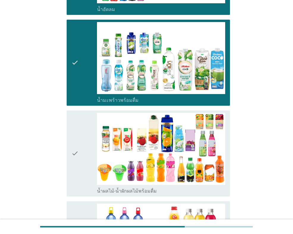
click at [81, 124] on div "check" at bounding box center [84, 153] width 26 height 81
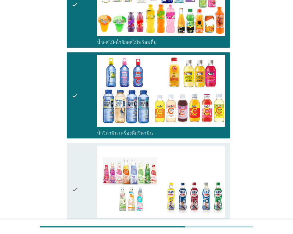
click at [76, 164] on icon "check" at bounding box center [74, 188] width 7 height 87
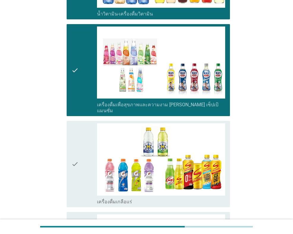
click at [83, 131] on div "check" at bounding box center [84, 163] width 26 height 81
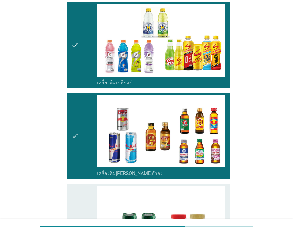
click at [81, 186] on div "check" at bounding box center [84, 226] width 26 height 81
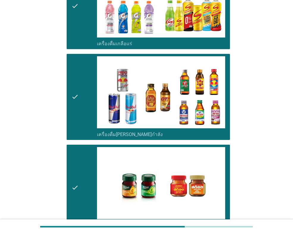
scroll to position [1419, 0]
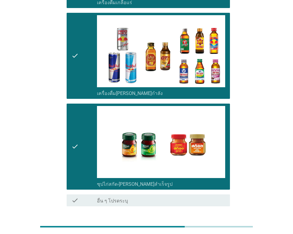
click at [207, 222] on button "ต่อไป" at bounding box center [214, 227] width 26 height 11
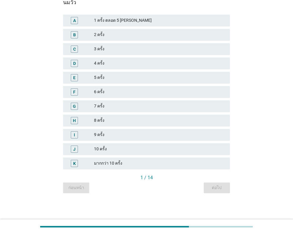
scroll to position [0, 0]
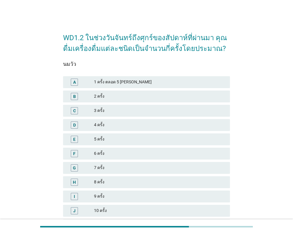
click at [104, 113] on div "3 ครั้ง" at bounding box center [159, 110] width 131 height 7
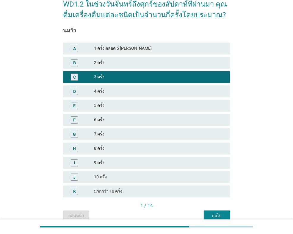
scroll to position [62, 0]
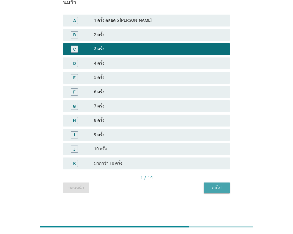
click at [210, 189] on div "ต่อไป" at bounding box center [217, 187] width 17 height 6
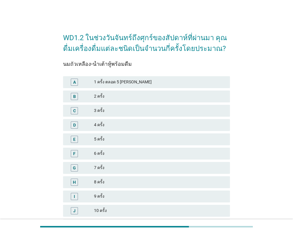
click at [113, 105] on div "C 3 ครั้ง" at bounding box center [146, 111] width 167 height 12
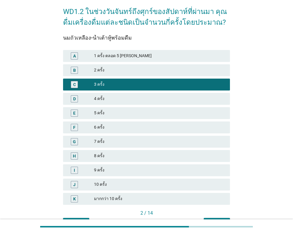
scroll to position [62, 0]
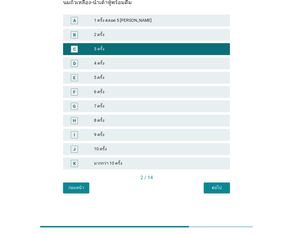
drag, startPoint x: 206, startPoint y: 181, endPoint x: 211, endPoint y: 187, distance: 8.0
click at [207, 182] on div "2 / 14" at bounding box center [146, 178] width 167 height 8
click at [211, 188] on div "ต่อไป" at bounding box center [217, 187] width 17 height 6
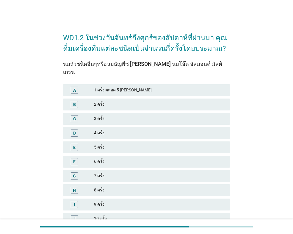
click at [118, 112] on div "C 3 ครั้ง" at bounding box center [146, 119] width 169 height 14
click at [123, 126] on div "D 4 ครั้ง" at bounding box center [146, 133] width 169 height 14
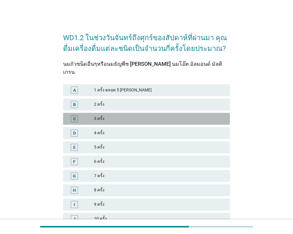
click at [130, 115] on div "3 ครั้ง" at bounding box center [159, 118] width 131 height 7
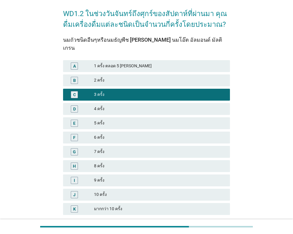
scroll to position [62, 0]
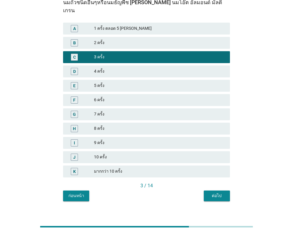
click at [220, 190] on button "ต่อไป" at bounding box center [217, 195] width 26 height 11
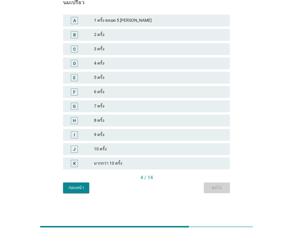
scroll to position [0, 0]
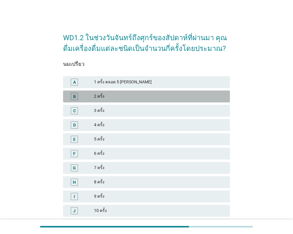
click at [129, 95] on div "2 ครั้ง" at bounding box center [159, 96] width 131 height 7
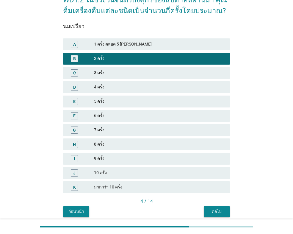
scroll to position [62, 0]
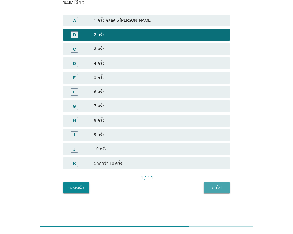
click at [220, 187] on div "ต่อไป" at bounding box center [217, 187] width 17 height 6
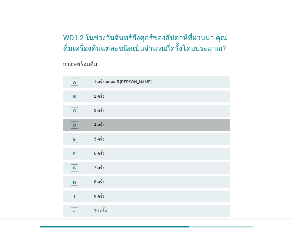
click at [119, 121] on div "4 ครั้ง" at bounding box center [159, 124] width 131 height 7
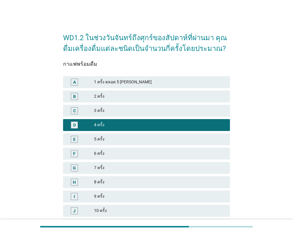
click at [120, 111] on div "3 ครั้ง" at bounding box center [159, 110] width 131 height 7
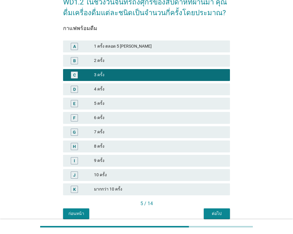
scroll to position [62, 0]
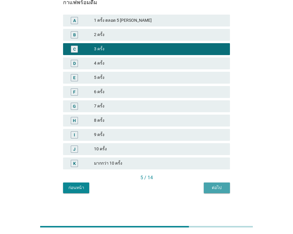
click at [212, 188] on div "ต่อไป" at bounding box center [217, 187] width 17 height 6
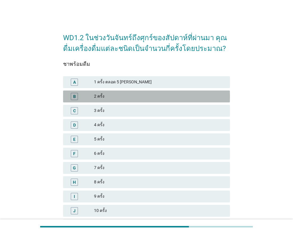
click at [125, 97] on div "2 ครั้ง" at bounding box center [159, 96] width 131 height 7
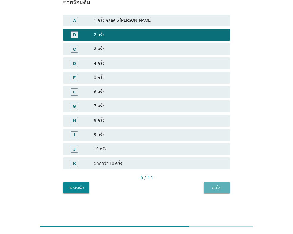
click at [216, 192] on button "ต่อไป" at bounding box center [217, 187] width 26 height 11
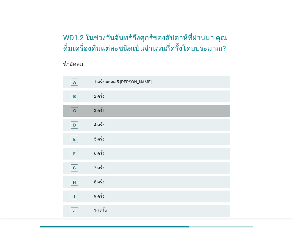
click at [125, 107] on div "3 ครั้ง" at bounding box center [159, 110] width 131 height 7
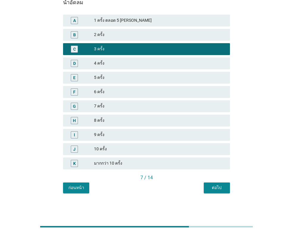
click at [218, 190] on div "ต่อไป" at bounding box center [217, 187] width 17 height 6
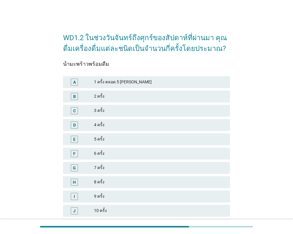
click at [111, 97] on div "2 ครั้ง" at bounding box center [159, 96] width 131 height 7
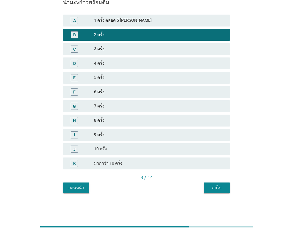
click at [217, 182] on button "ต่อไป" at bounding box center [217, 187] width 26 height 11
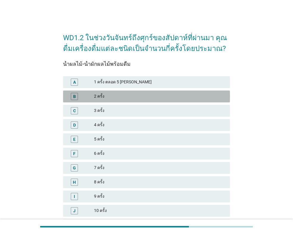
click at [134, 95] on div "2 ครั้ง" at bounding box center [159, 96] width 131 height 7
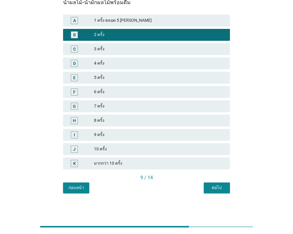
click at [216, 186] on div "ต่อไป" at bounding box center [217, 187] width 17 height 6
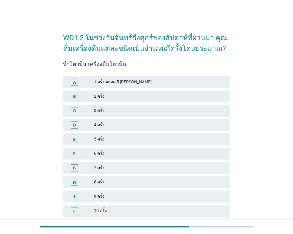
click at [119, 99] on div "2 ครั้ง" at bounding box center [159, 96] width 131 height 7
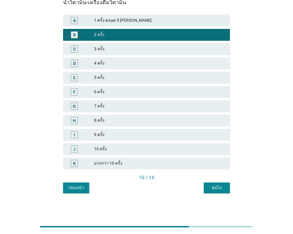
click at [217, 189] on div "ต่อไป" at bounding box center [217, 187] width 17 height 6
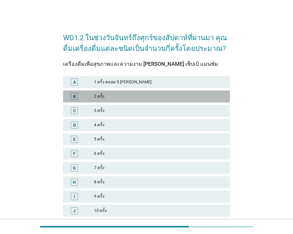
click at [133, 97] on div "2 ครั้ง" at bounding box center [159, 96] width 131 height 7
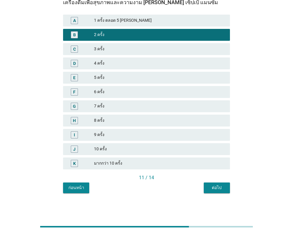
click at [227, 184] on button "ต่อไป" at bounding box center [217, 187] width 26 height 11
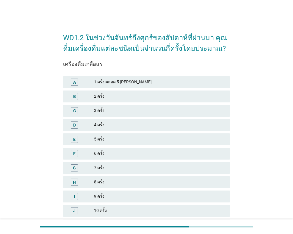
click at [159, 92] on div "B 2 ครั้ง" at bounding box center [146, 96] width 167 height 12
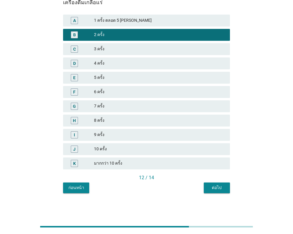
click at [226, 185] on button "ต่อไป" at bounding box center [217, 187] width 26 height 11
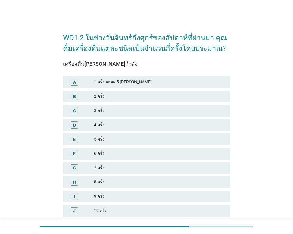
click at [142, 99] on div "2 ครั้ง" at bounding box center [159, 96] width 131 height 7
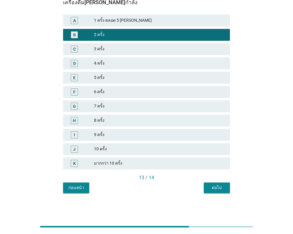
click at [214, 192] on button "ต่อไป" at bounding box center [217, 187] width 26 height 11
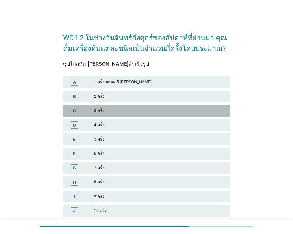
click at [126, 112] on div "3 ครั้ง" at bounding box center [159, 110] width 131 height 7
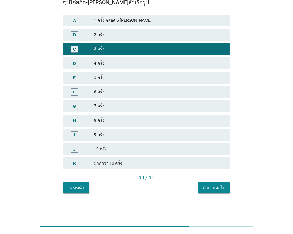
click at [210, 188] on div "คำถามต่อไป" at bounding box center [214, 187] width 22 height 6
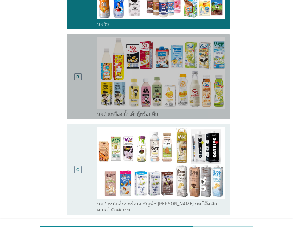
click at [79, 93] on div "B" at bounding box center [77, 77] width 13 height 80
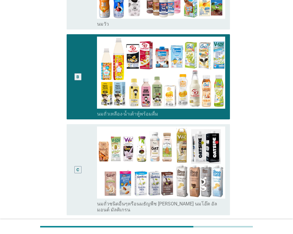
click at [71, 153] on div "C" at bounding box center [77, 169] width 13 height 86
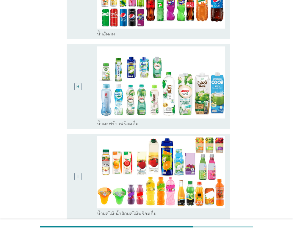
click at [78, 83] on div "H" at bounding box center [77, 86] width 3 height 6
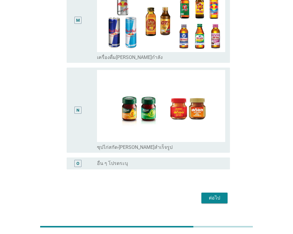
click at [218, 194] on div "ต่อไป" at bounding box center [214, 197] width 17 height 7
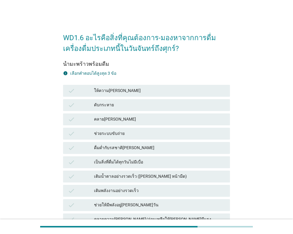
click at [116, 104] on div "ดับกระหาย" at bounding box center [159, 104] width 131 height 7
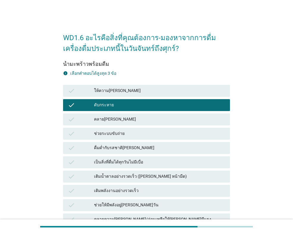
click at [113, 120] on div "คลาย[PERSON_NAME]" at bounding box center [159, 119] width 131 height 7
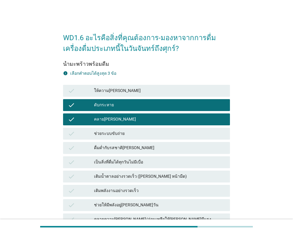
click at [111, 145] on div "ดื่มด่ำกับรสชาติ[PERSON_NAME]" at bounding box center [159, 147] width 131 height 7
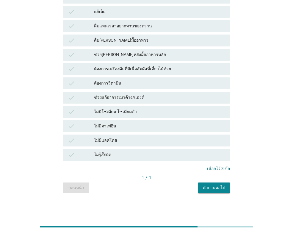
click at [210, 180] on div "1 / 1" at bounding box center [146, 177] width 167 height 7
click at [210, 184] on button "คำถามต่อไป" at bounding box center [214, 187] width 32 height 11
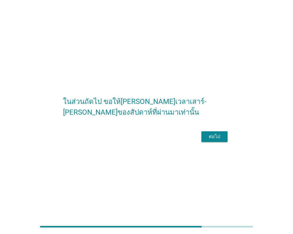
drag, startPoint x: 229, startPoint y: 130, endPoint x: 217, endPoint y: 139, distance: 15.4
click at [229, 129] on form "ในส่วนถัดไป ขอให้[PERSON_NAME]เวลาเสาร์-[PERSON_NAME]ของสัปดาห์ที่ผ่านมาเท่านั้…" at bounding box center [146, 117] width 167 height 54
click at [216, 140] on div "ต่อไป" at bounding box center [214, 136] width 17 height 7
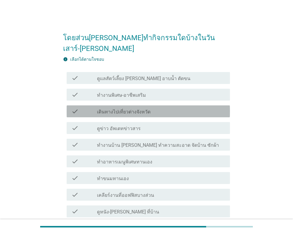
click at [138, 109] on label "เดินทางไปเที่ยวต่างจังหวัด" at bounding box center [124, 112] width 54 height 6
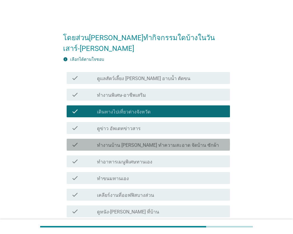
click at [138, 142] on label "ทำงานบ้าน [PERSON_NAME] ทำความสะอาด จัดบ้าน ซักผ้า" at bounding box center [158, 145] width 122 height 6
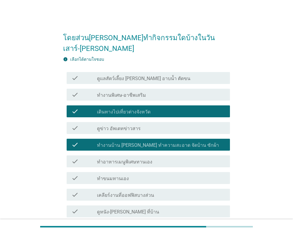
click at [140, 92] on label "ทำงานพิเศษ-อาชีพเสริม" at bounding box center [121, 95] width 49 height 6
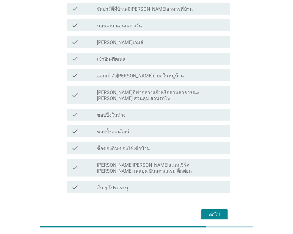
click at [206, 211] on div "ต่อไป" at bounding box center [214, 214] width 17 height 7
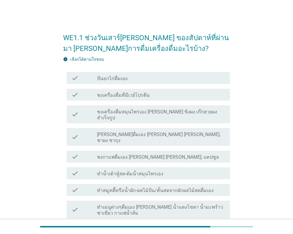
click at [188, 165] on div "check check_box_outline_blank ทำน้ำเต้าหู้สด-ต้มน้ำสมุนไพรเอง" at bounding box center [146, 173] width 167 height 17
click at [167, 201] on div "check check_box_outline_blank ทำเมนูต่างๆดื่มเอง [PERSON_NAME] น้ำแดงโซดา น้ำมะ…" at bounding box center [148, 210] width 163 height 18
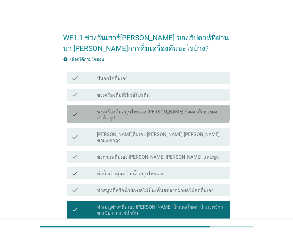
click at [160, 112] on label "ชงเครื่องดื่มสมุนไพรเอง [PERSON_NAME] ขิงผง เก๊กฮวยผงสำเร็จรูป" at bounding box center [161, 115] width 128 height 12
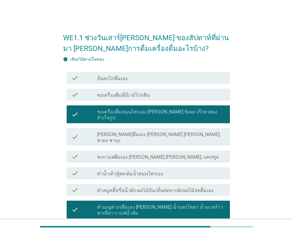
click at [155, 132] on div "check check_box_outline_blank [PERSON_NAME]ดื่มเอง [PERSON_NAME] [PERSON_NAME],…" at bounding box center [148, 137] width 163 height 18
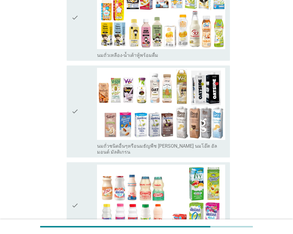
click at [127, 120] on div "check check_box_outline_blank นมถั่วชนิดอื่นๆหรือนมธัญพืช [PERSON_NAME] นมโอ๊ต …" at bounding box center [148, 111] width 163 height 92
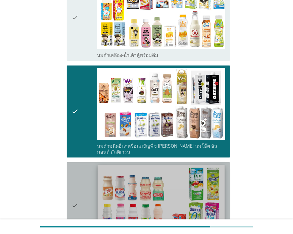
click at [118, 165] on img at bounding box center [161, 200] width 127 height 71
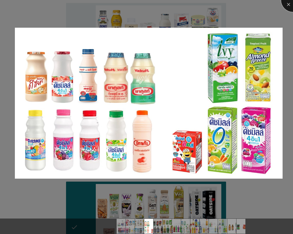
click at [287, 8] on div at bounding box center [293, 0] width 24 height 24
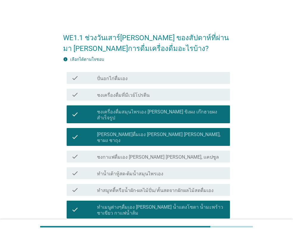
click at [155, 110] on label "ชงเครื่องดื่มสมุนไพรเอง [PERSON_NAME] ขิงผง เก๊กฮวยผงสำเร็จรูป" at bounding box center [161, 115] width 128 height 12
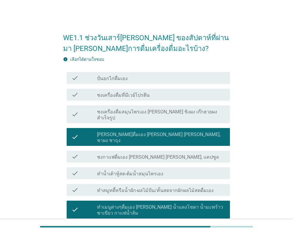
click at [152, 131] on label "[PERSON_NAME]ดื่มเอง [PERSON_NAME] [PERSON_NAME], ชาผง ชาถุง" at bounding box center [161, 137] width 128 height 12
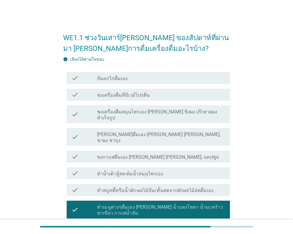
click at [134, 204] on label "ทำเมนูต่างๆดื่มเอง [PERSON_NAME] น้ำแดงโซดา น้ำมะพร้าวชาเขียว กาแฟน้ำส้ม" at bounding box center [161, 210] width 128 height 12
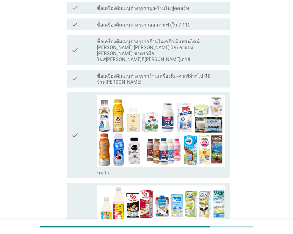
click at [79, 103] on div "check" at bounding box center [84, 135] width 26 height 81
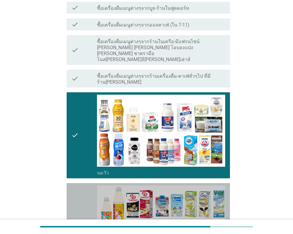
click at [79, 185] on div "check" at bounding box center [84, 225] width 26 height 81
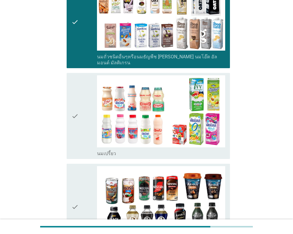
click at [88, 116] on div "check" at bounding box center [84, 115] width 26 height 81
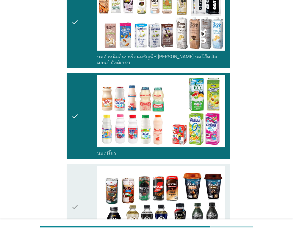
click at [84, 182] on div "check" at bounding box center [84, 206] width 26 height 81
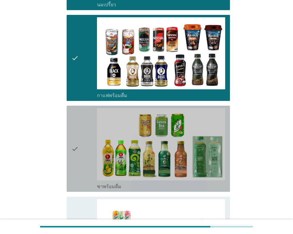
click at [88, 126] on div "check" at bounding box center [84, 148] width 26 height 81
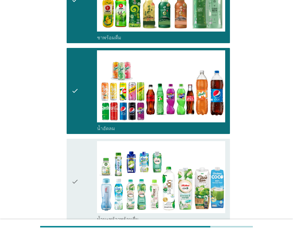
click at [78, 149] on icon "check" at bounding box center [74, 181] width 7 height 81
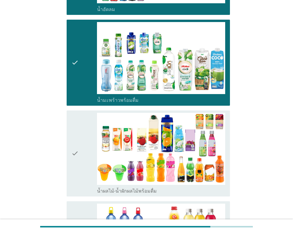
click at [88, 137] on div "check" at bounding box center [84, 153] width 26 height 81
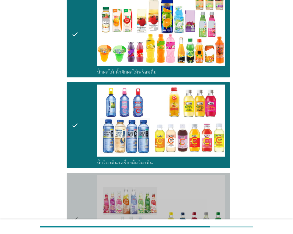
click at [90, 175] on div "check" at bounding box center [84, 218] width 26 height 87
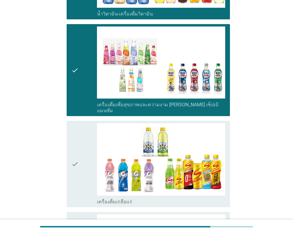
click at [90, 150] on div "check" at bounding box center [84, 163] width 26 height 81
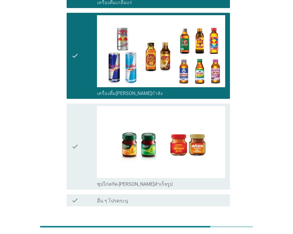
click at [86, 106] on div "check" at bounding box center [84, 146] width 26 height 81
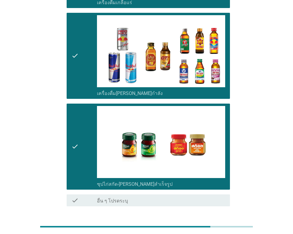
click at [213, 220] on div "ต่อไป" at bounding box center [146, 227] width 167 height 14
click at [213, 224] on div "ต่อไป" at bounding box center [214, 227] width 17 height 7
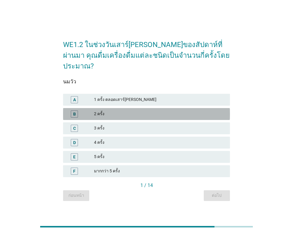
drag, startPoint x: 79, startPoint y: 111, endPoint x: 115, endPoint y: 116, distance: 35.8
click at [80, 111] on div "B" at bounding box center [74, 113] width 13 height 7
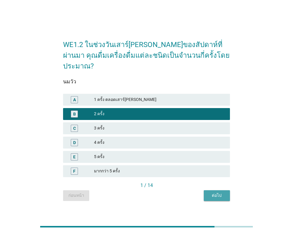
click at [217, 192] on div "ต่อไป" at bounding box center [217, 195] width 17 height 6
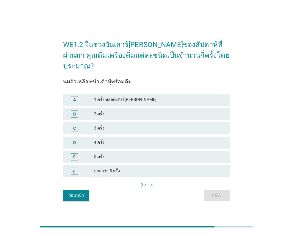
click at [112, 110] on div "2 ครั้ง" at bounding box center [159, 113] width 131 height 7
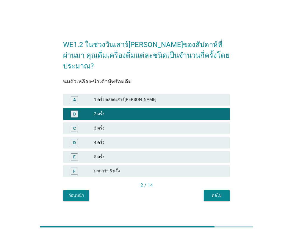
click at [232, 191] on div "WE1.2 ในช่วงวันเสาร์[PERSON_NAME]ของสัปดาห์ที่ผ่านมา คุณดื่มเครื่องดื่มแต่ละชนิ…" at bounding box center [146, 117] width 176 height 177
drag, startPoint x: 206, startPoint y: 183, endPoint x: 214, endPoint y: 188, distance: 9.5
click at [208, 185] on div "นมถั่วเหลือง-น้ำเต้าหู้พร้อมดื่ม A 1 ครั้ง ตลอดเสาร์[PERSON_NAME] B 2 ครั้ง C 3…" at bounding box center [146, 135] width 167 height 129
click at [215, 192] on div "ต่อไป" at bounding box center [217, 195] width 17 height 6
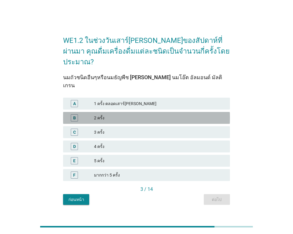
click at [119, 114] on div "2 ครั้ง" at bounding box center [159, 117] width 131 height 7
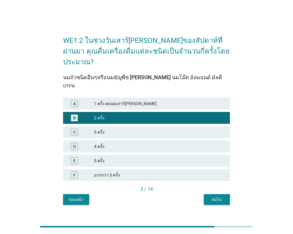
click at [219, 196] on div "ต่อไป" at bounding box center [217, 199] width 17 height 6
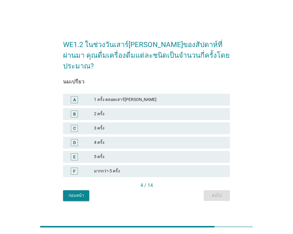
click at [109, 122] on div "C 3 ครั้ง" at bounding box center [146, 128] width 167 height 12
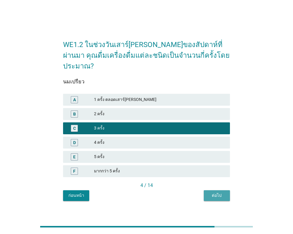
click at [214, 192] on div "ต่อไป" at bounding box center [217, 195] width 17 height 6
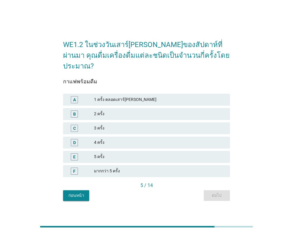
click at [115, 111] on div "2 ครั้ง" at bounding box center [159, 113] width 131 height 7
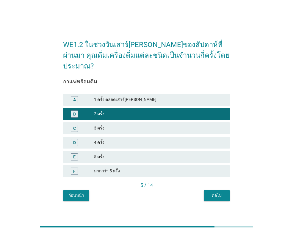
click at [207, 182] on div "5 / 14" at bounding box center [146, 185] width 167 height 7
click at [210, 190] on button "ต่อไป" at bounding box center [217, 195] width 26 height 11
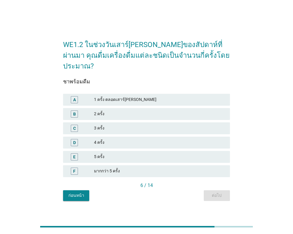
click at [119, 125] on div "3 ครั้ง" at bounding box center [159, 128] width 131 height 7
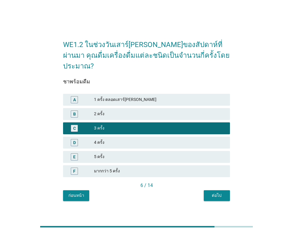
click at [213, 184] on div "6 / 14" at bounding box center [146, 186] width 167 height 8
click at [213, 192] on div "ต่อไป" at bounding box center [217, 195] width 17 height 6
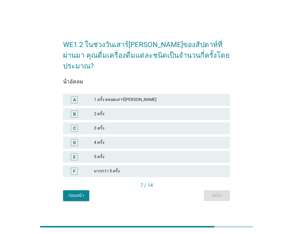
click at [135, 111] on div "2 ครั้ง" at bounding box center [159, 113] width 131 height 7
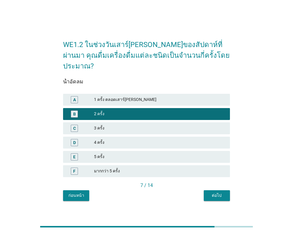
click at [202, 183] on div "7 / 14" at bounding box center [146, 185] width 167 height 7
click at [212, 192] on div "ต่อไป" at bounding box center [217, 195] width 17 height 6
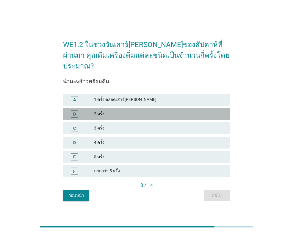
click at [139, 113] on div "B 2 ครั้ง" at bounding box center [146, 114] width 167 height 12
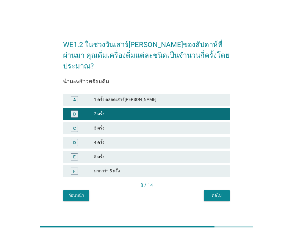
click at [223, 192] on div "ต่อไป" at bounding box center [217, 195] width 17 height 6
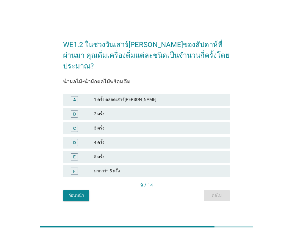
click at [134, 110] on div "2 ครั้ง" at bounding box center [159, 113] width 131 height 7
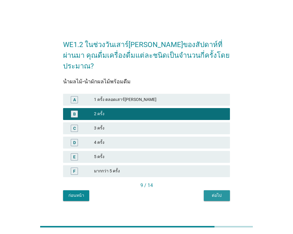
click at [217, 192] on div "ต่อไป" at bounding box center [217, 195] width 17 height 6
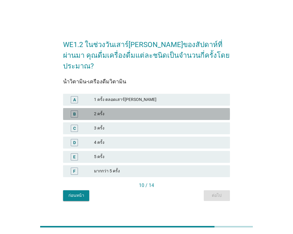
click at [146, 110] on div "2 ครั้ง" at bounding box center [159, 113] width 131 height 7
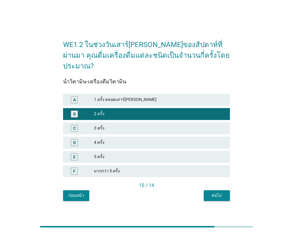
click at [213, 192] on div "ต่อไป" at bounding box center [217, 195] width 17 height 6
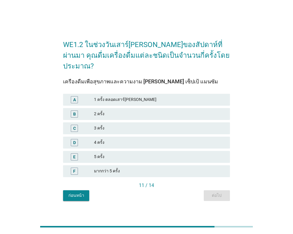
click at [145, 112] on div "B 2 ครั้ง" at bounding box center [146, 114] width 167 height 12
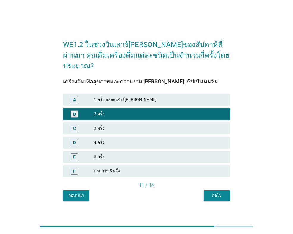
click at [218, 195] on button "ต่อไป" at bounding box center [217, 195] width 26 height 11
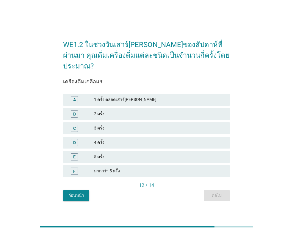
click at [162, 110] on div "2 ครั้ง" at bounding box center [159, 113] width 131 height 7
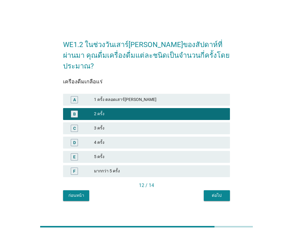
click at [211, 182] on div "12 / 14" at bounding box center [146, 185] width 167 height 7
drag, startPoint x: 214, startPoint y: 184, endPoint x: 211, endPoint y: 187, distance: 4.6
click at [215, 190] on button "ต่อไป" at bounding box center [217, 195] width 26 height 11
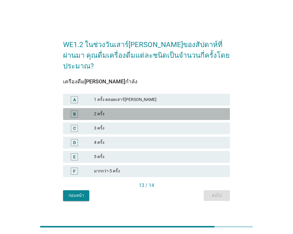
click at [152, 113] on div "B 2 ครั้ง" at bounding box center [146, 114] width 167 height 12
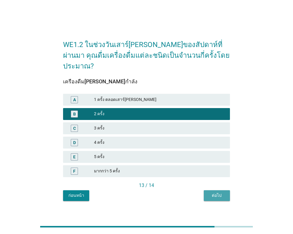
click at [211, 190] on button "ต่อไป" at bounding box center [217, 195] width 26 height 11
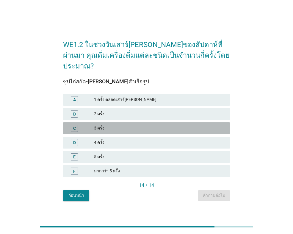
click at [141, 125] on div "3 ครั้ง" at bounding box center [159, 128] width 131 height 7
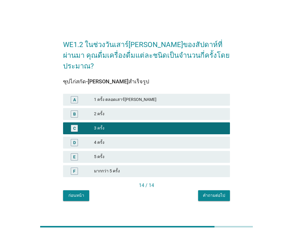
click at [203, 190] on button "คำถามต่อไป" at bounding box center [214, 195] width 32 height 11
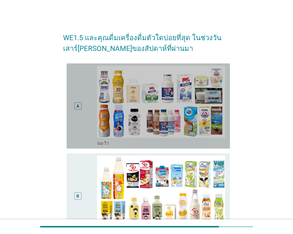
click at [79, 136] on div "A" at bounding box center [77, 106] width 13 height 80
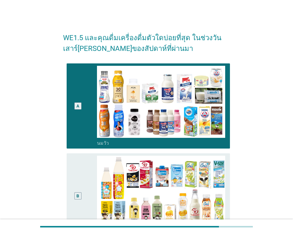
click at [81, 180] on div "B" at bounding box center [77, 196] width 13 height 80
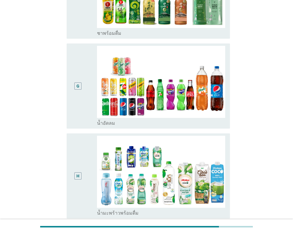
scroll to position [684, 0]
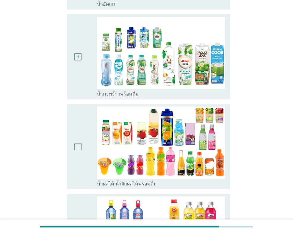
click at [64, 64] on div "H radio_button_unchecked น้ำมะพร้าวพร้อมดื่ม" at bounding box center [146, 57] width 167 height 90
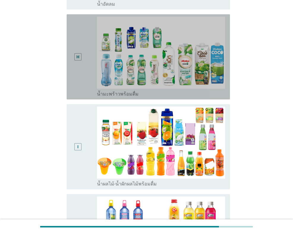
click at [87, 66] on div "H" at bounding box center [84, 57] width 26 height 80
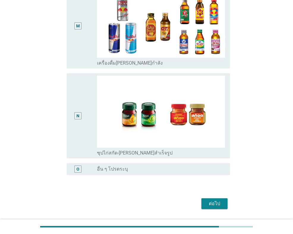
scroll to position [1176, 0]
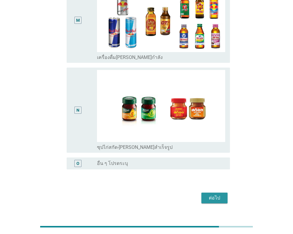
click at [209, 192] on button "ต่อไป" at bounding box center [214, 197] width 26 height 11
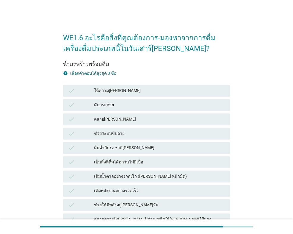
click at [121, 110] on div "check ดับกระหาย" at bounding box center [146, 105] width 167 height 12
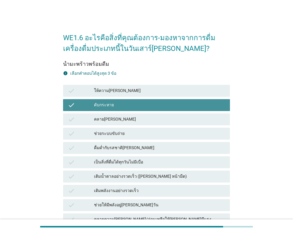
click at [120, 121] on div "คลาย[PERSON_NAME]" at bounding box center [159, 119] width 131 height 7
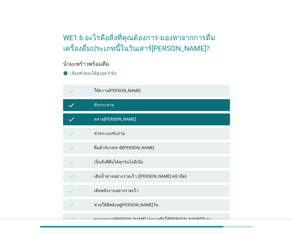
click at [127, 144] on div "check ดื่มด่ำกับรสชาติ[PERSON_NAME]" at bounding box center [146, 148] width 167 height 12
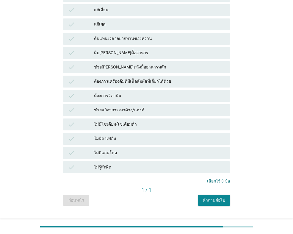
scroll to position [393, 0]
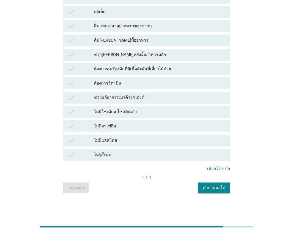
click at [216, 189] on div "คำถามต่อไป" at bounding box center [214, 187] width 22 height 6
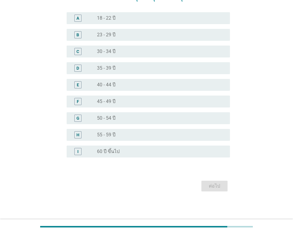
scroll to position [0, 0]
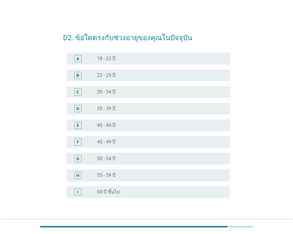
click at [124, 74] on div "radio_button_unchecked 23 - 29 ปี" at bounding box center [158, 75] width 123 height 6
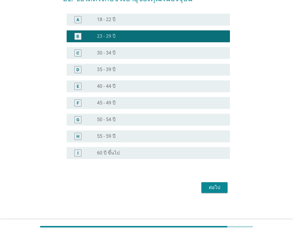
scroll to position [40, 0]
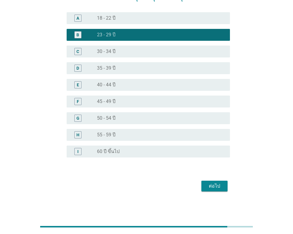
click at [209, 185] on div "ต่อไป" at bounding box center [214, 185] width 17 height 7
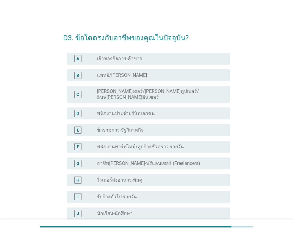
click at [134, 110] on label "พนักงานประจำบริษัทเอกชน" at bounding box center [126, 113] width 58 height 6
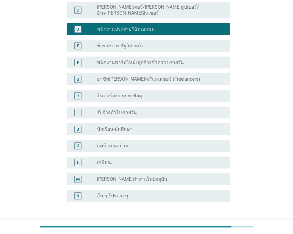
scroll to position [124, 0]
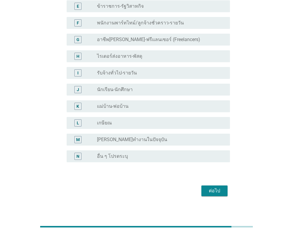
click at [220, 188] on div "ต่อไป" at bounding box center [214, 190] width 17 height 7
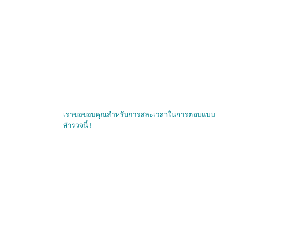
scroll to position [0, 0]
